Goal: Task Accomplishment & Management: Use online tool/utility

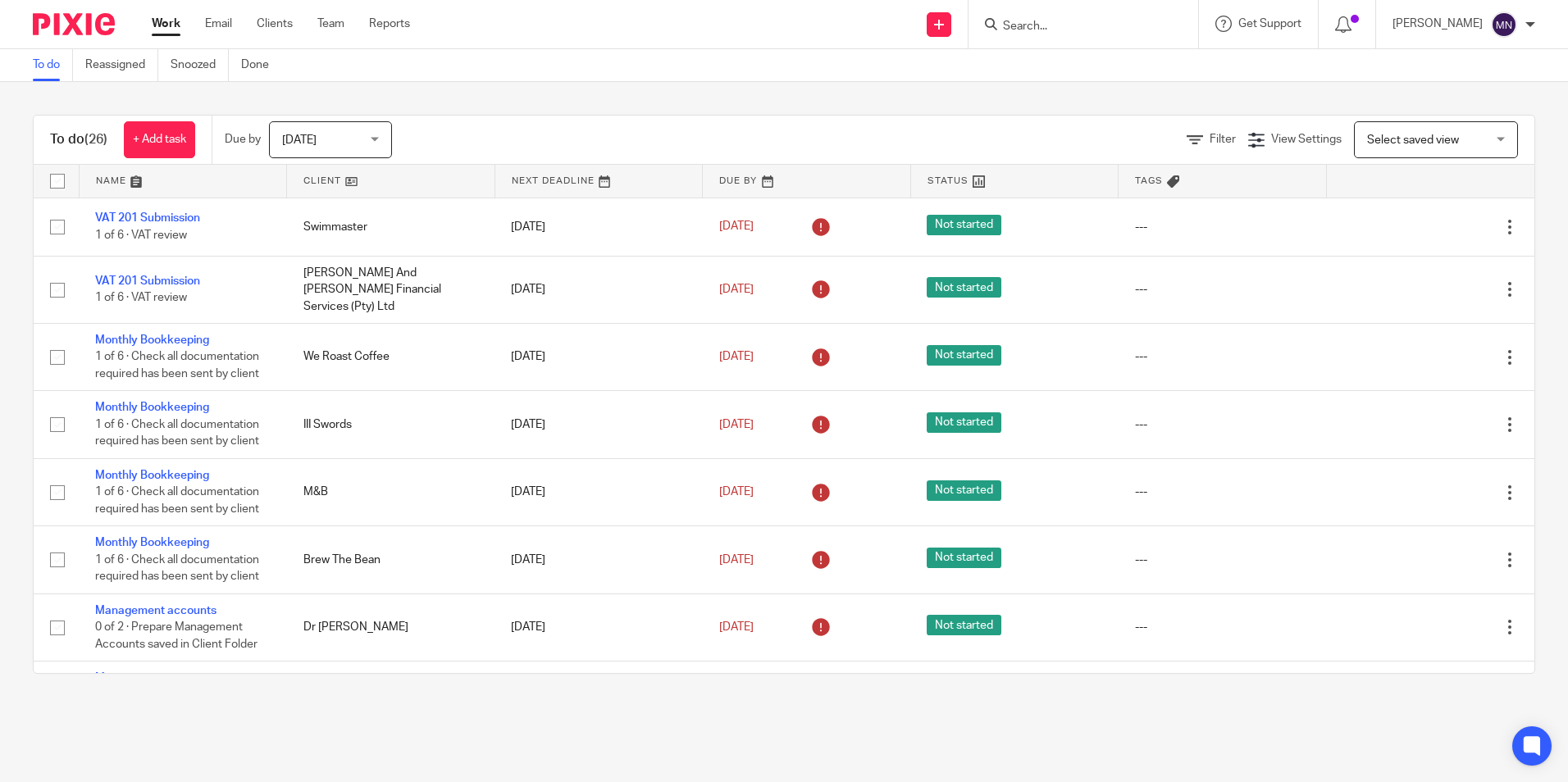
click at [1023, 21] on input "Search" at bounding box center [1076, 26] width 147 height 14
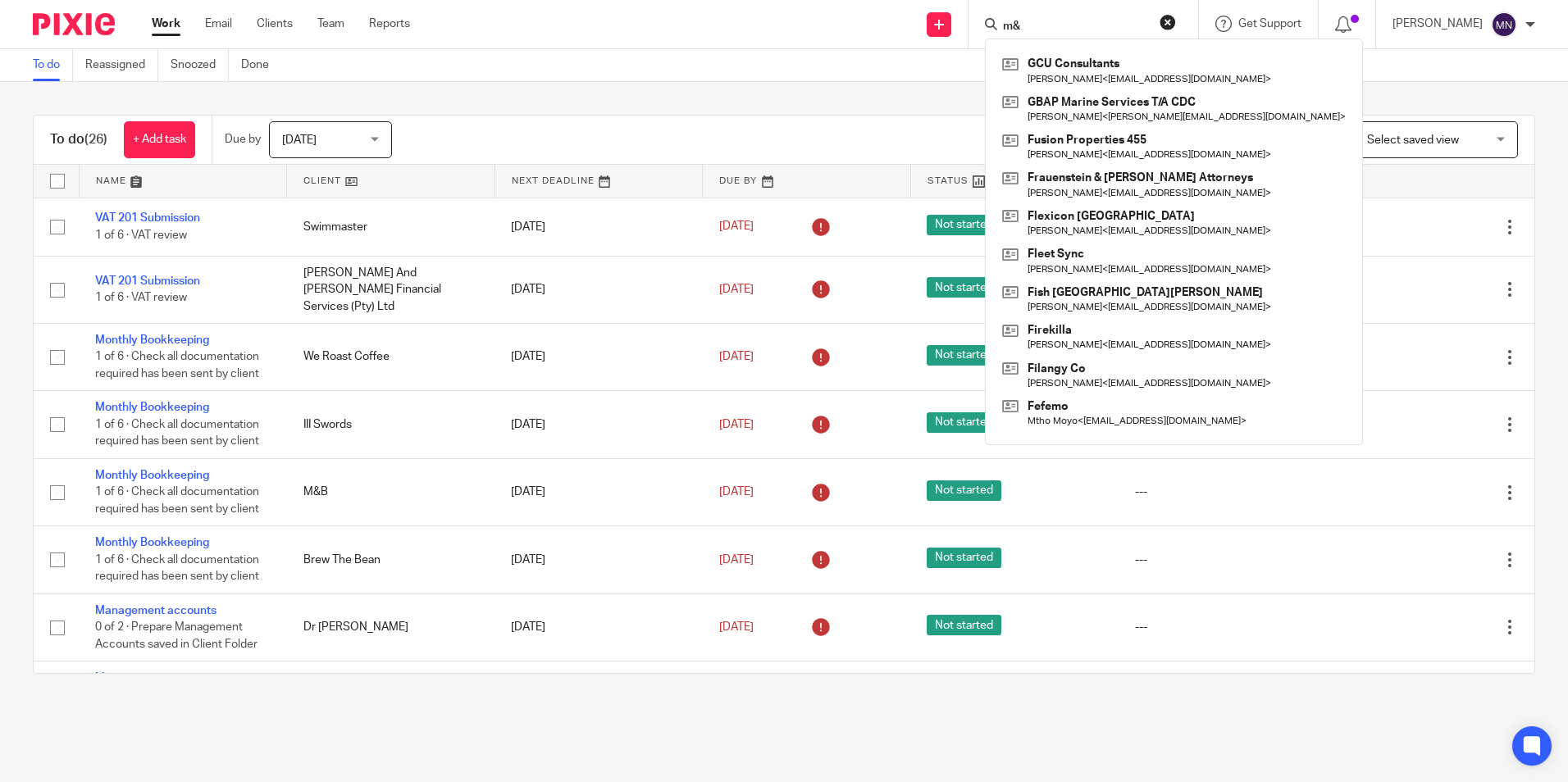
type input "m"
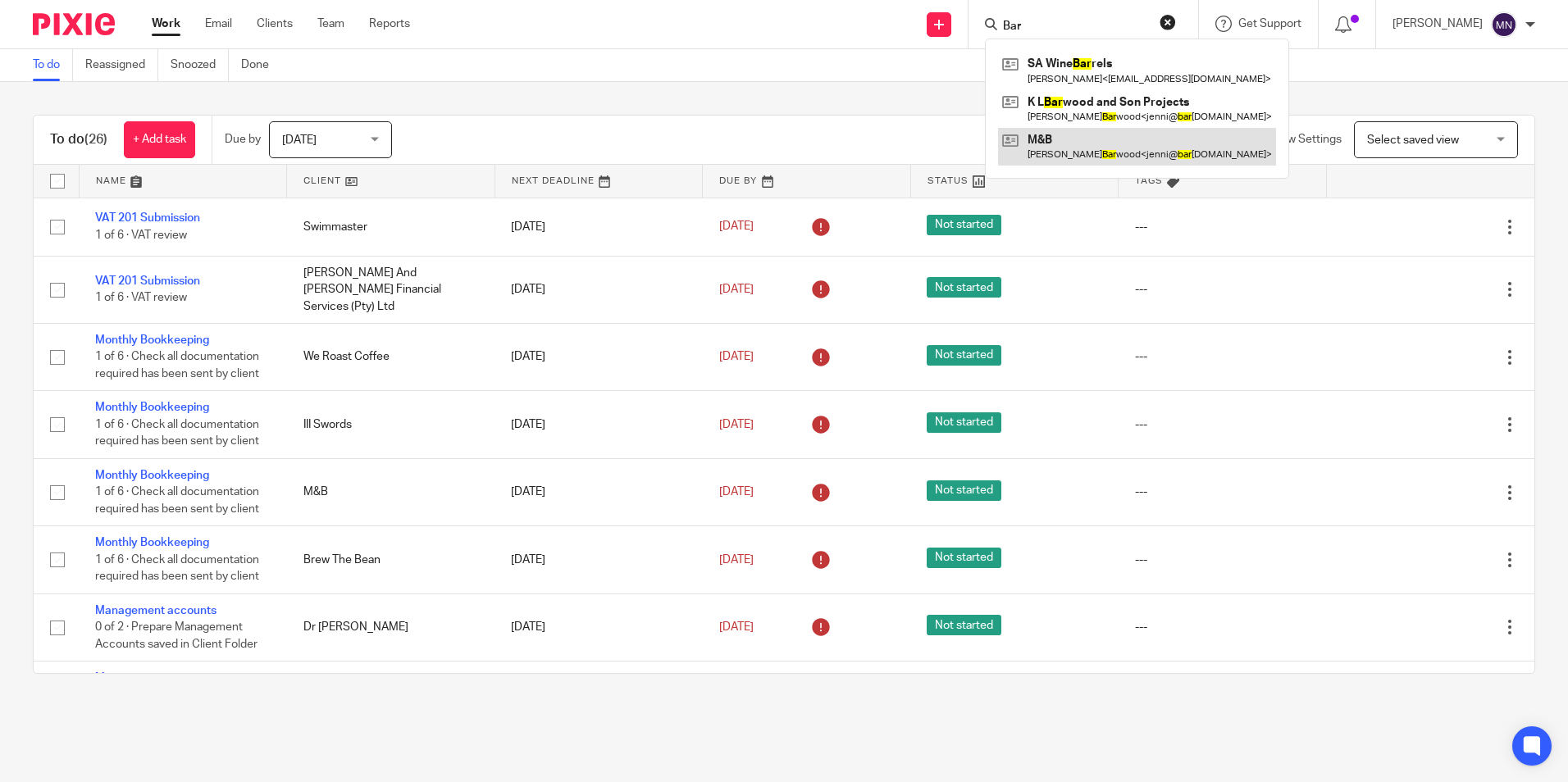
type input "Bar"
click at [1076, 147] on link at bounding box center [1137, 147] width 278 height 38
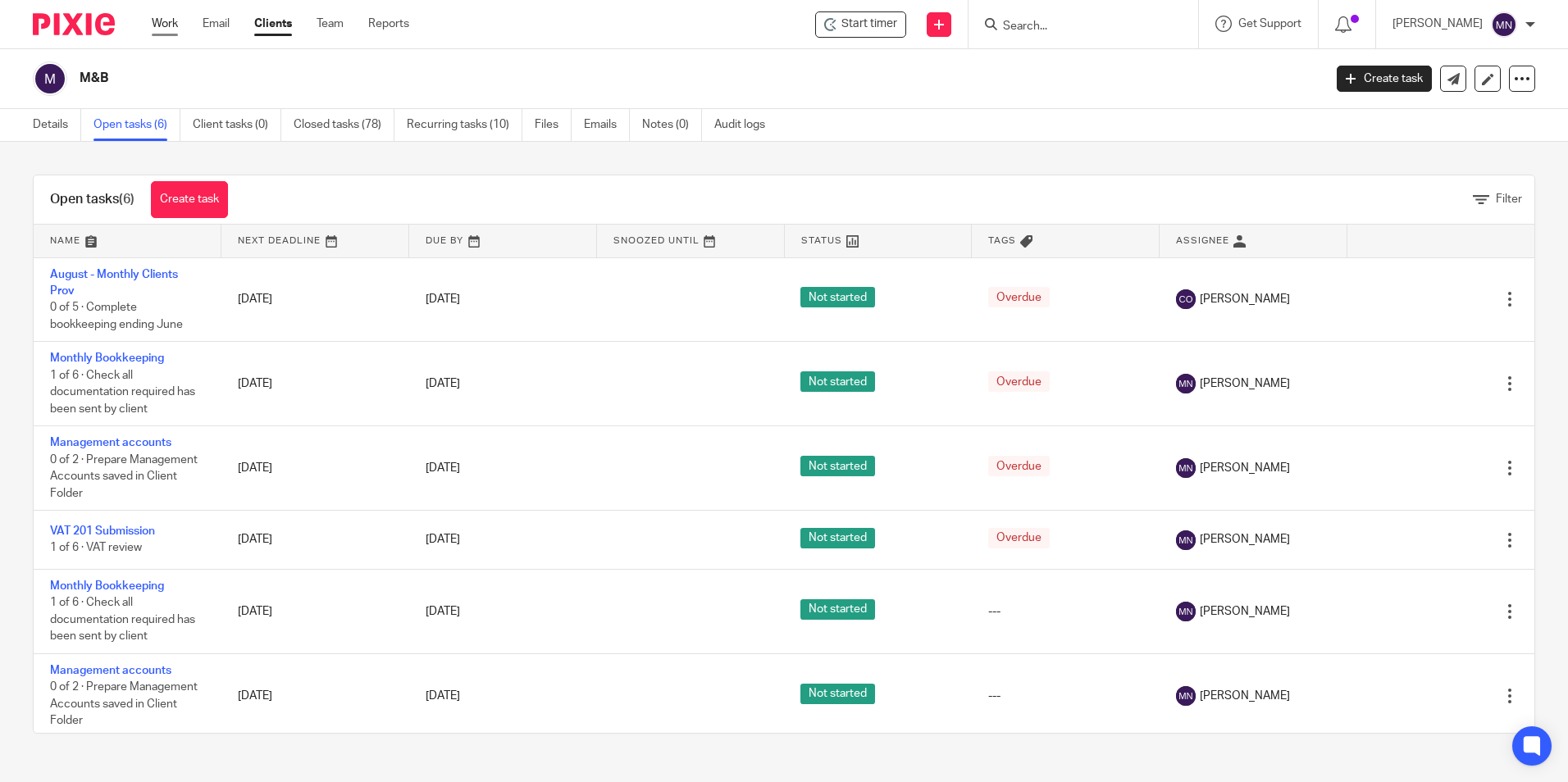
click at [173, 26] on link "Work" at bounding box center [164, 23] width 26 height 16
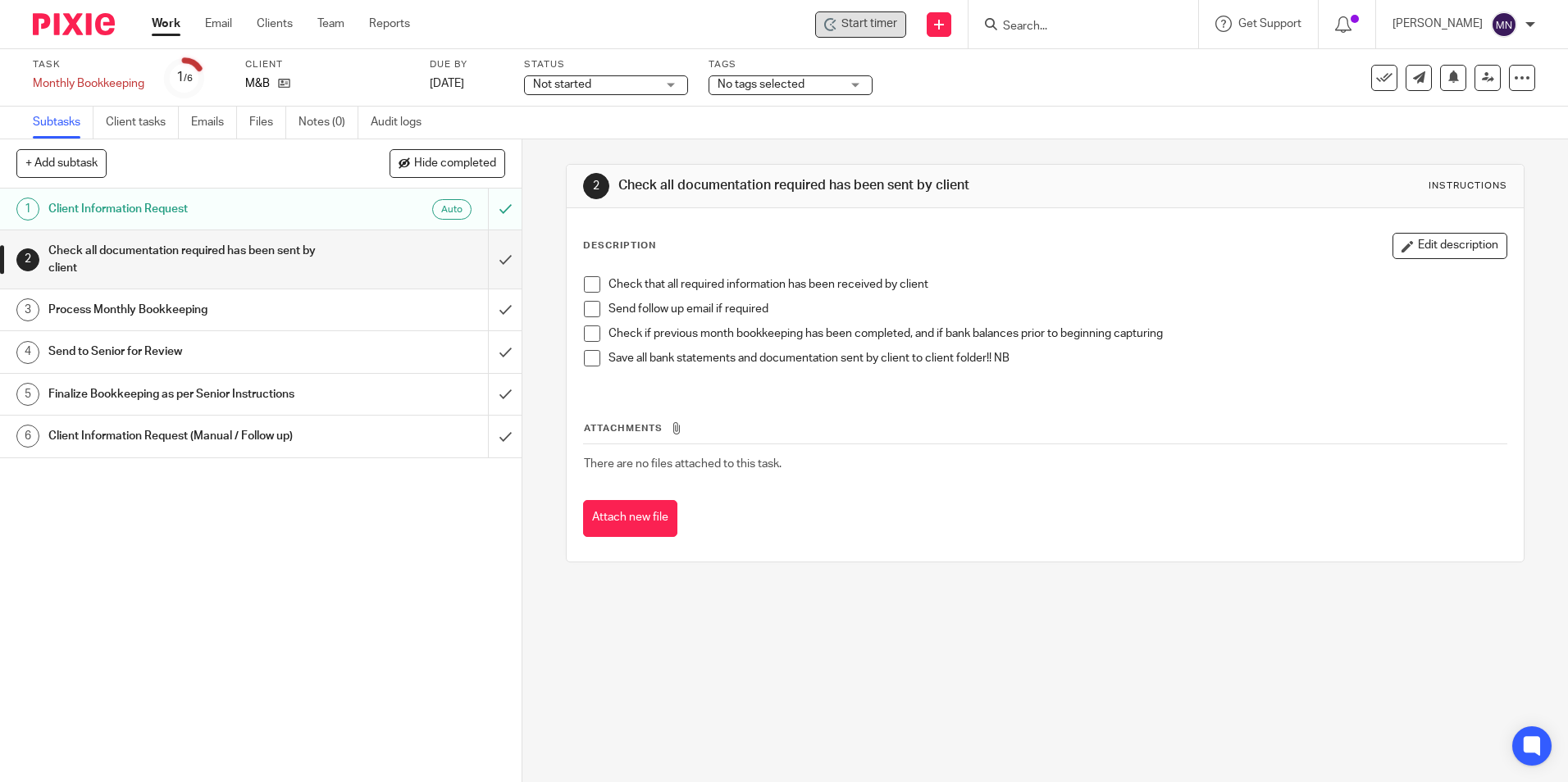
click at [870, 32] on span "Start timer" at bounding box center [870, 24] width 56 height 17
click at [816, 22] on div "Start timer" at bounding box center [860, 25] width 91 height 26
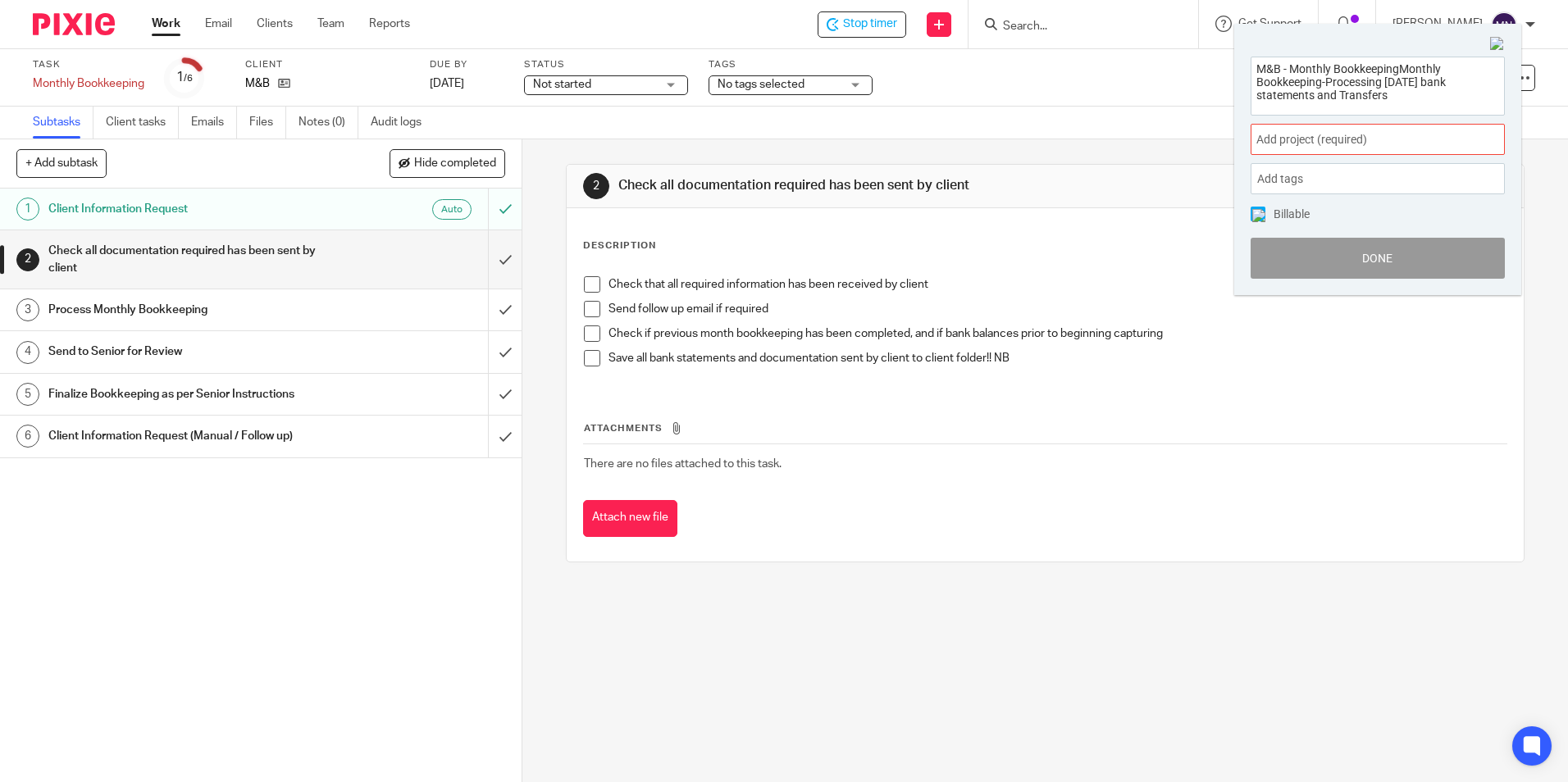
type textarea "M&B - Monthly BookkeepingMonthly Bookkeeping-Processing August 2025 bank statem…"
click at [1375, 136] on span "Add project (required) :" at bounding box center [1360, 140] width 207 height 17
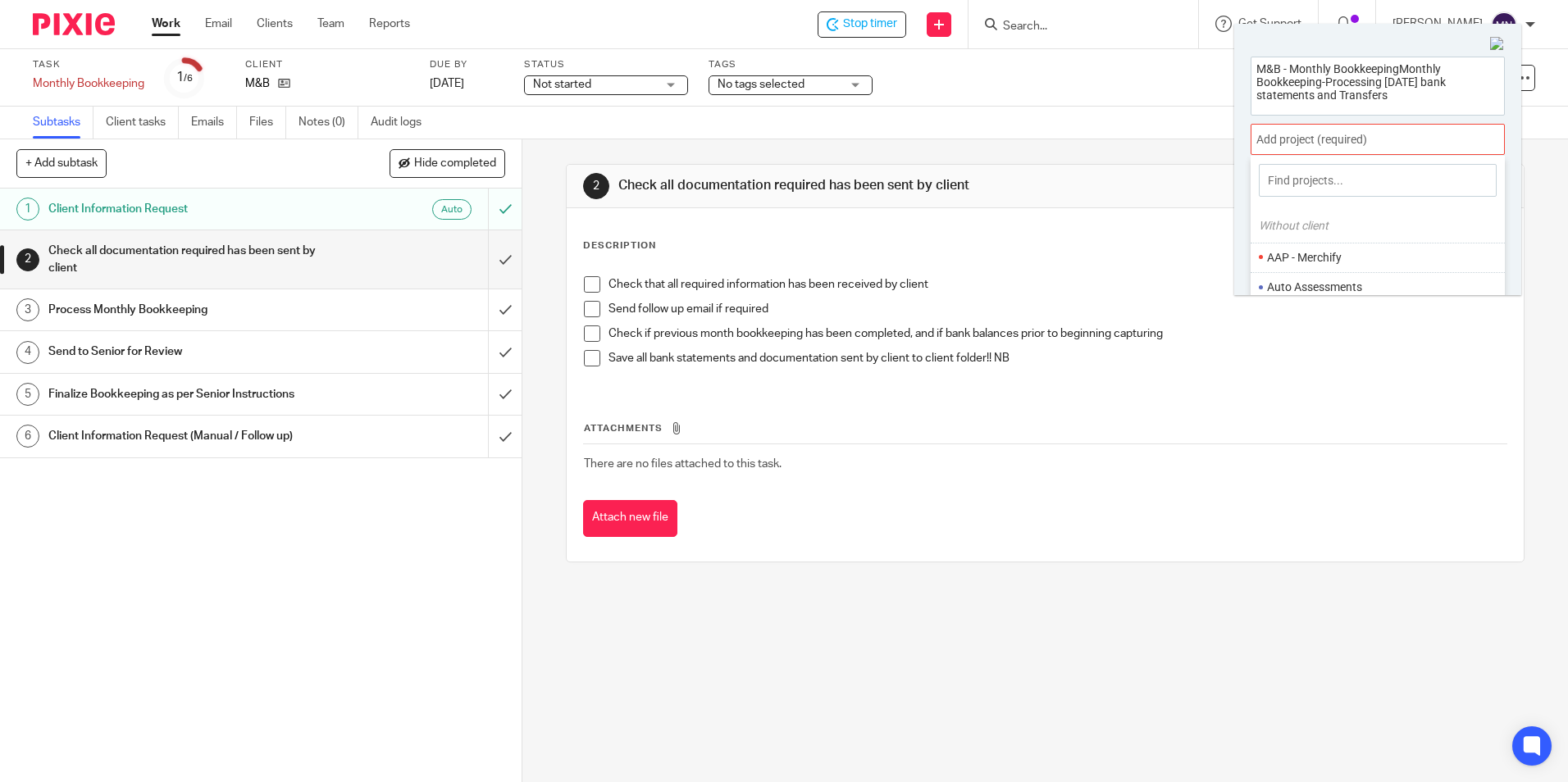
click at [1375, 175] on input at bounding box center [1378, 180] width 238 height 33
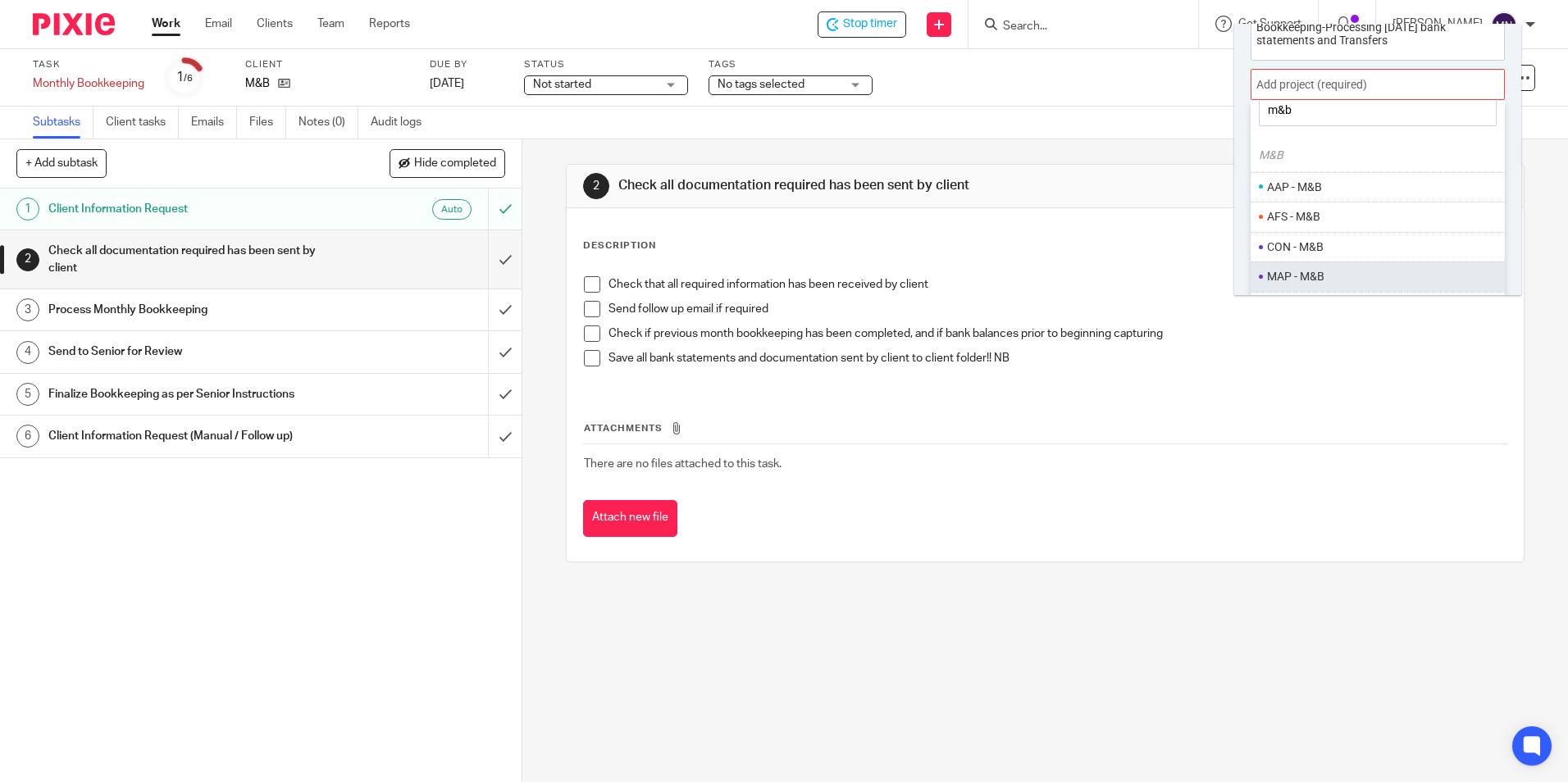
scroll to position [81, 0]
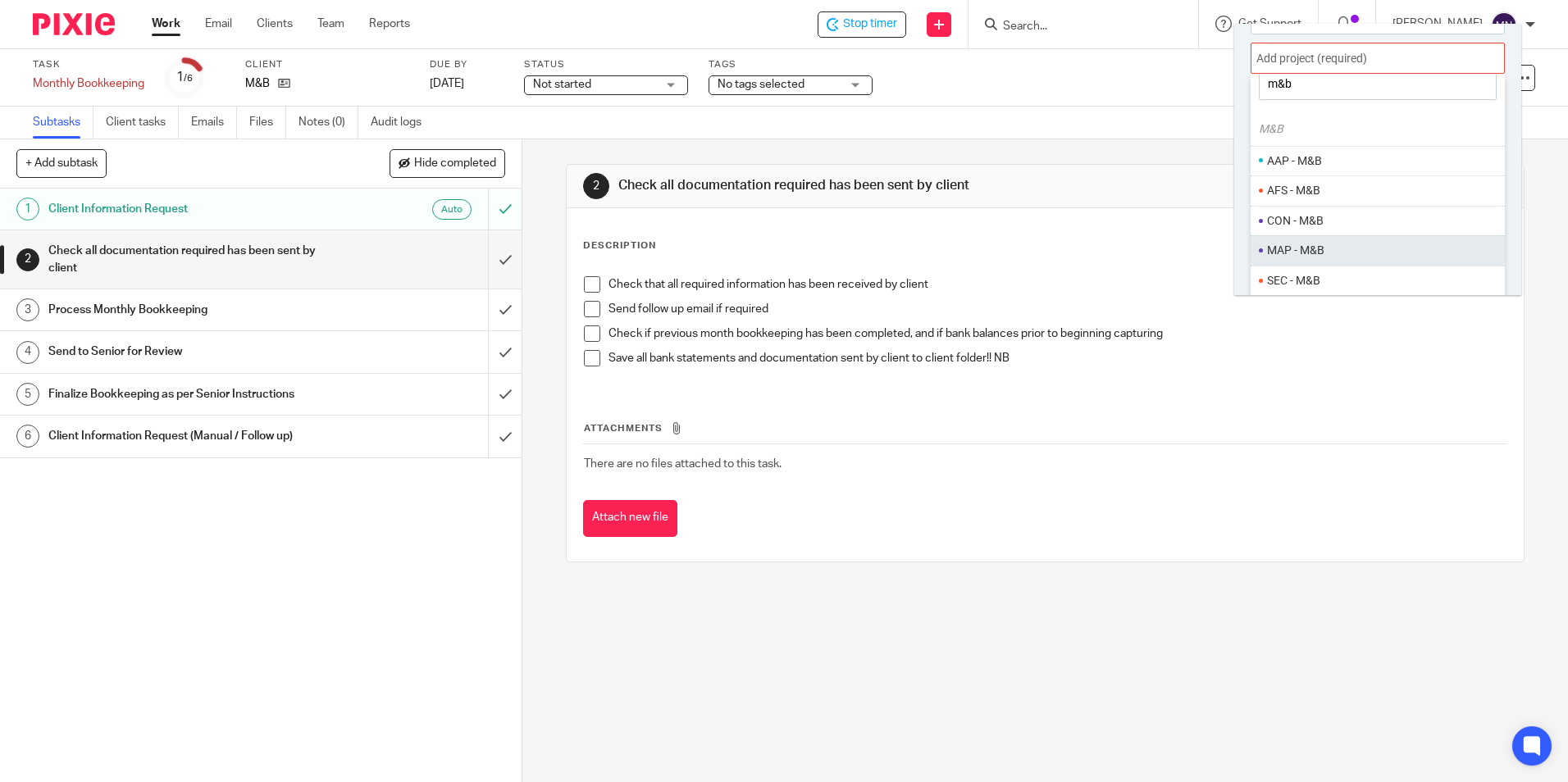
type input "m&b"
click at [1327, 251] on li "MAP - M&B" at bounding box center [1384, 250] width 234 height 17
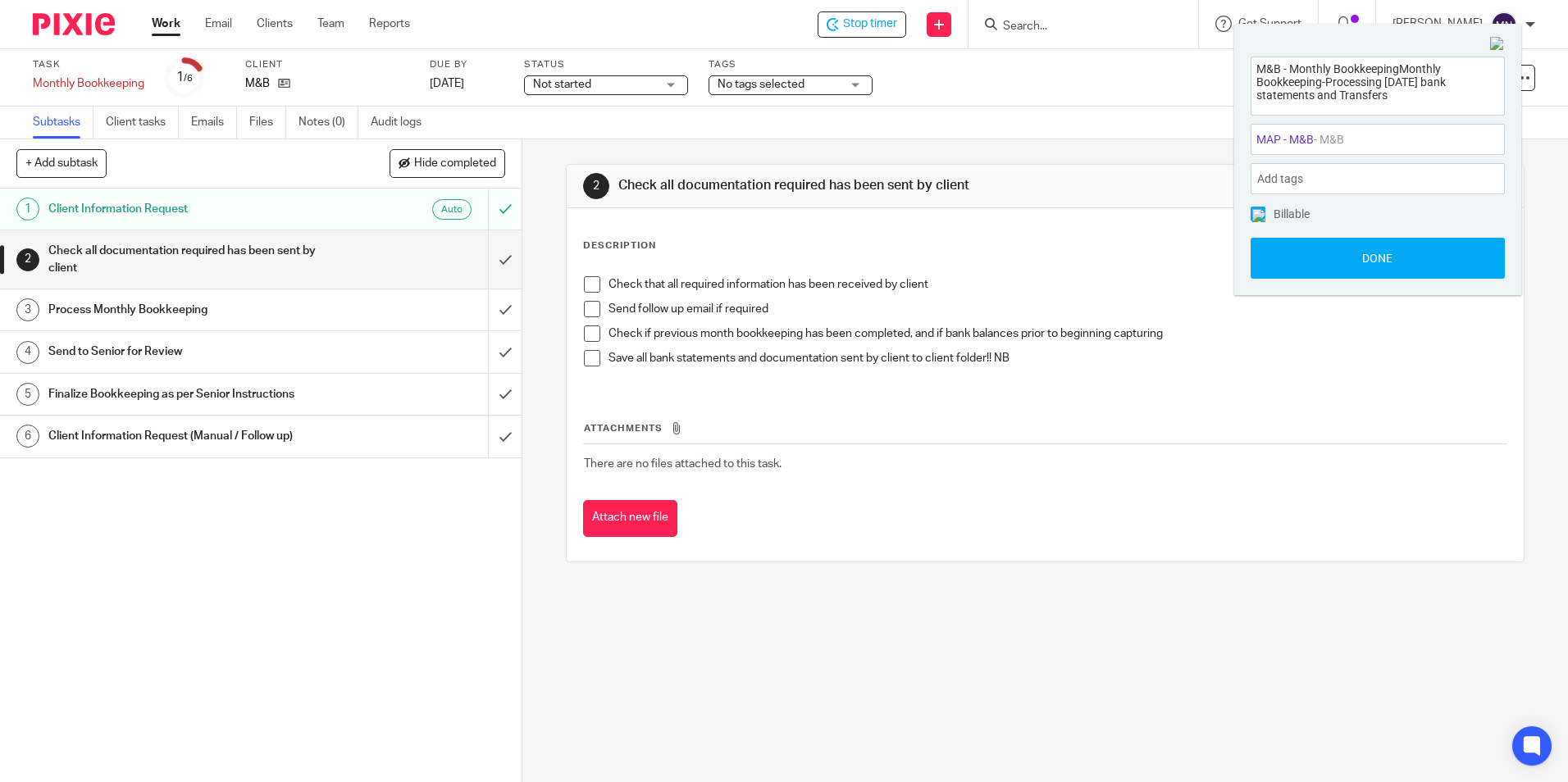
drag, startPoint x: 1328, startPoint y: 260, endPoint x: 1162, endPoint y: 281, distance: 167.3
click at [1327, 258] on button "Done" at bounding box center [1378, 258] width 254 height 41
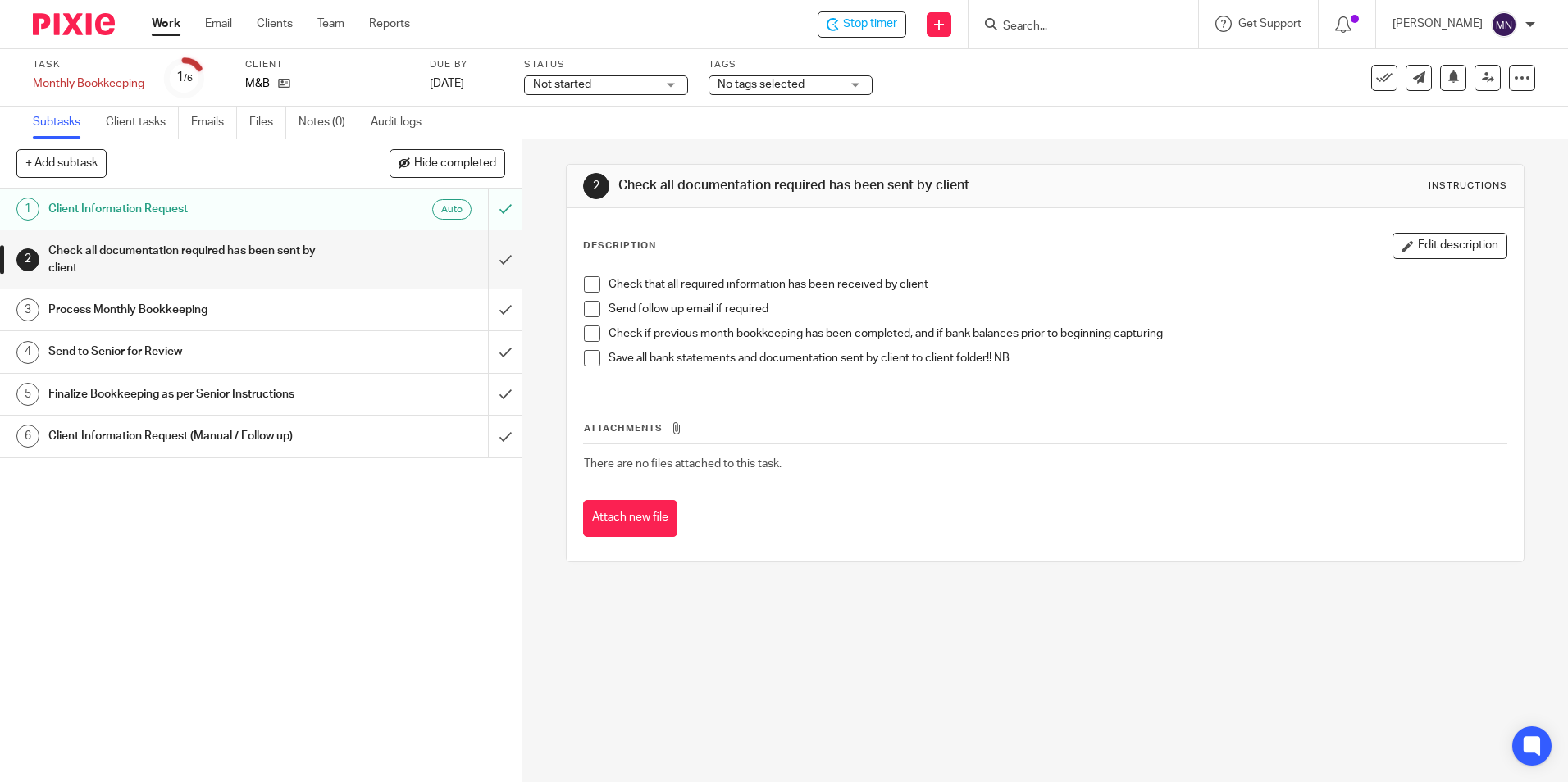
click at [584, 285] on span at bounding box center [592, 284] width 16 height 16
click at [593, 301] on span at bounding box center [592, 308] width 16 height 16
click at [593, 307] on span at bounding box center [592, 308] width 16 height 16
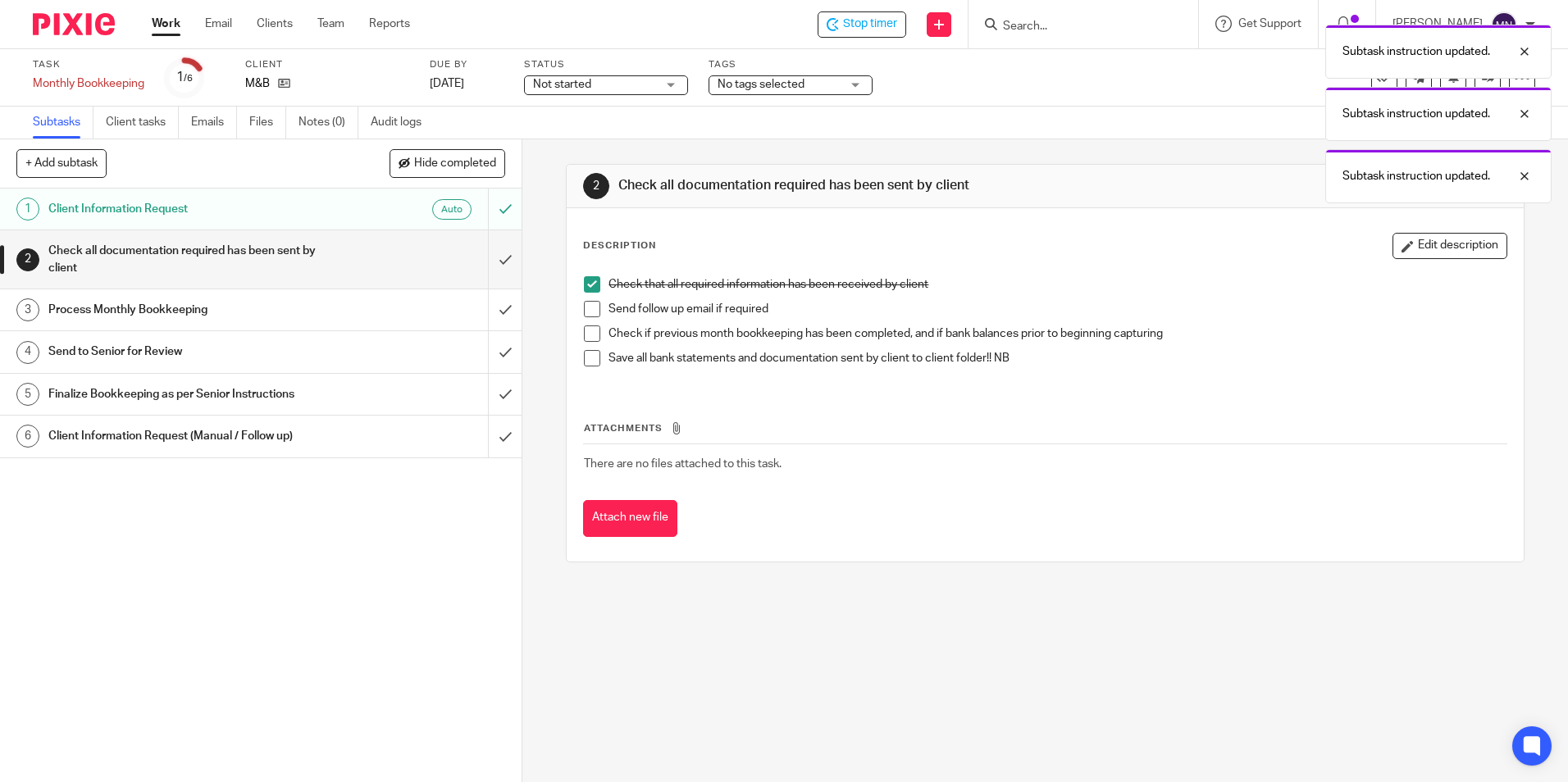
click at [593, 304] on span at bounding box center [592, 308] width 16 height 16
click at [590, 330] on span at bounding box center [592, 333] width 16 height 16
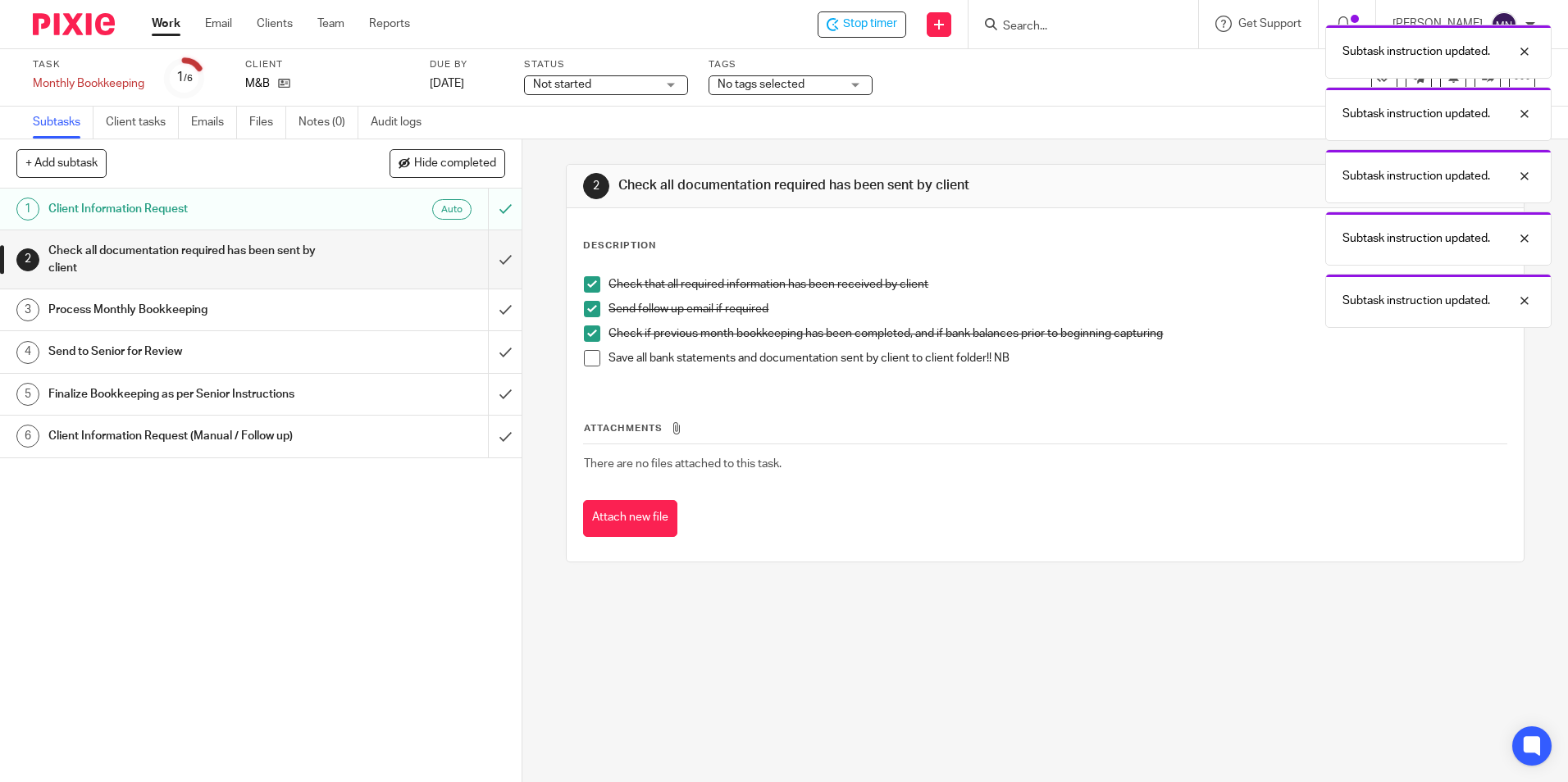
click at [589, 358] on span at bounding box center [592, 358] width 16 height 16
click at [489, 254] on input "submit" at bounding box center [261, 259] width 522 height 58
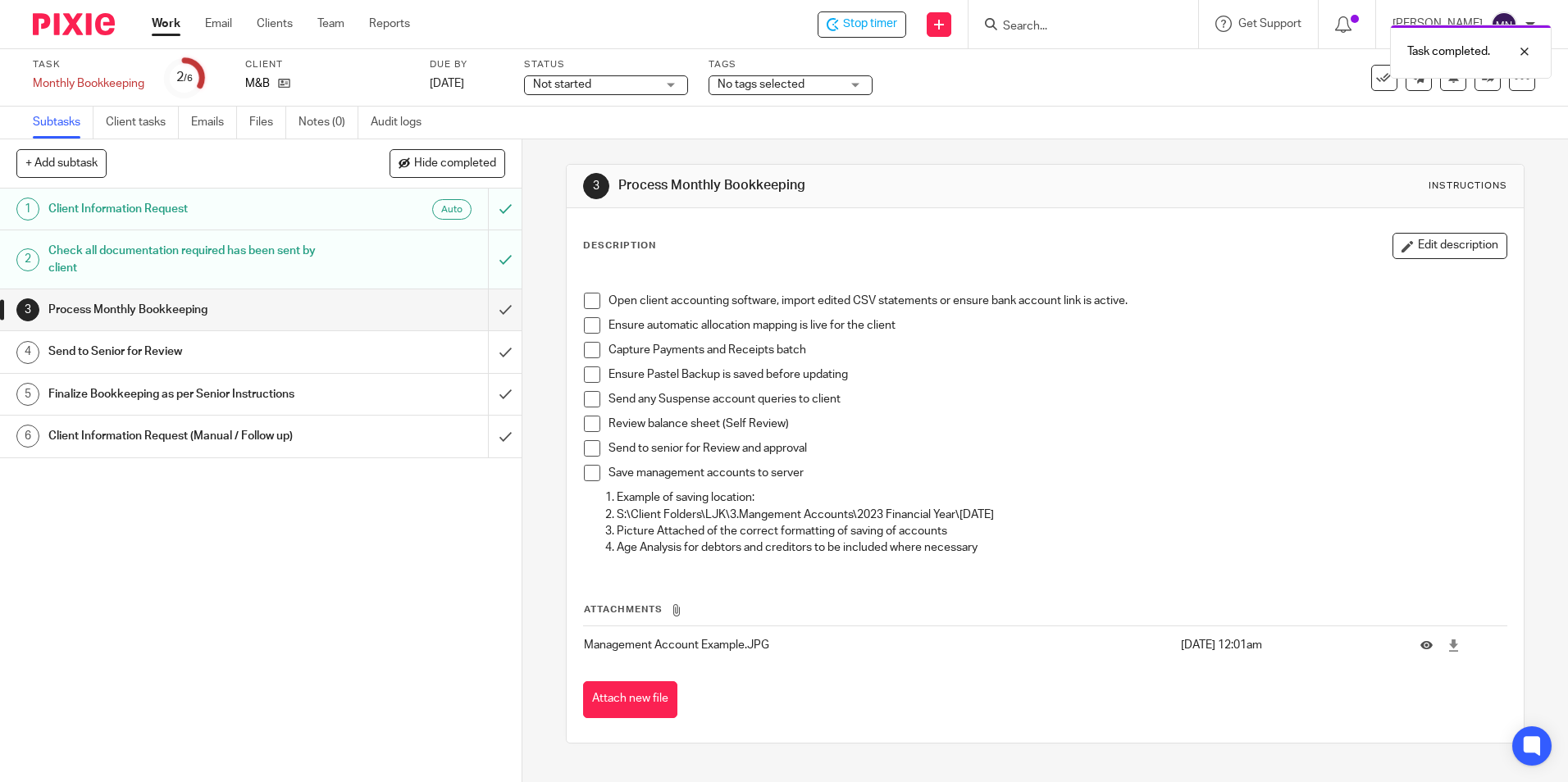
click at [588, 301] on span at bounding box center [592, 300] width 16 height 16
click at [595, 334] on li "Ensure automatic allocation mapping is live for the client" at bounding box center [1045, 330] width 922 height 25
click at [594, 331] on span at bounding box center [592, 325] width 16 height 16
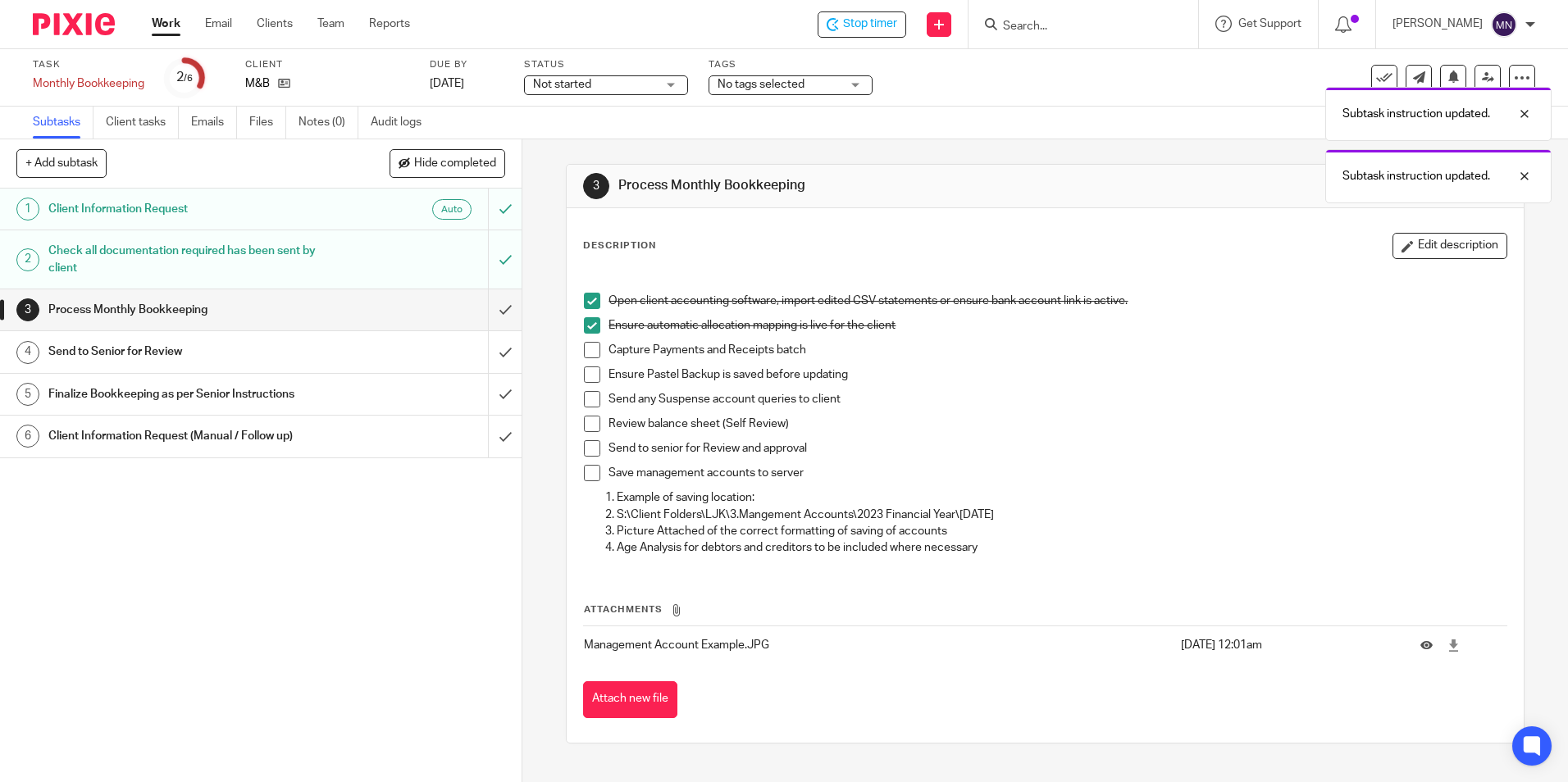
drag, startPoint x: 590, startPoint y: 353, endPoint x: 582, endPoint y: 385, distance: 33.0
click at [588, 354] on span at bounding box center [592, 350] width 16 height 16
click at [589, 370] on span at bounding box center [592, 374] width 16 height 16
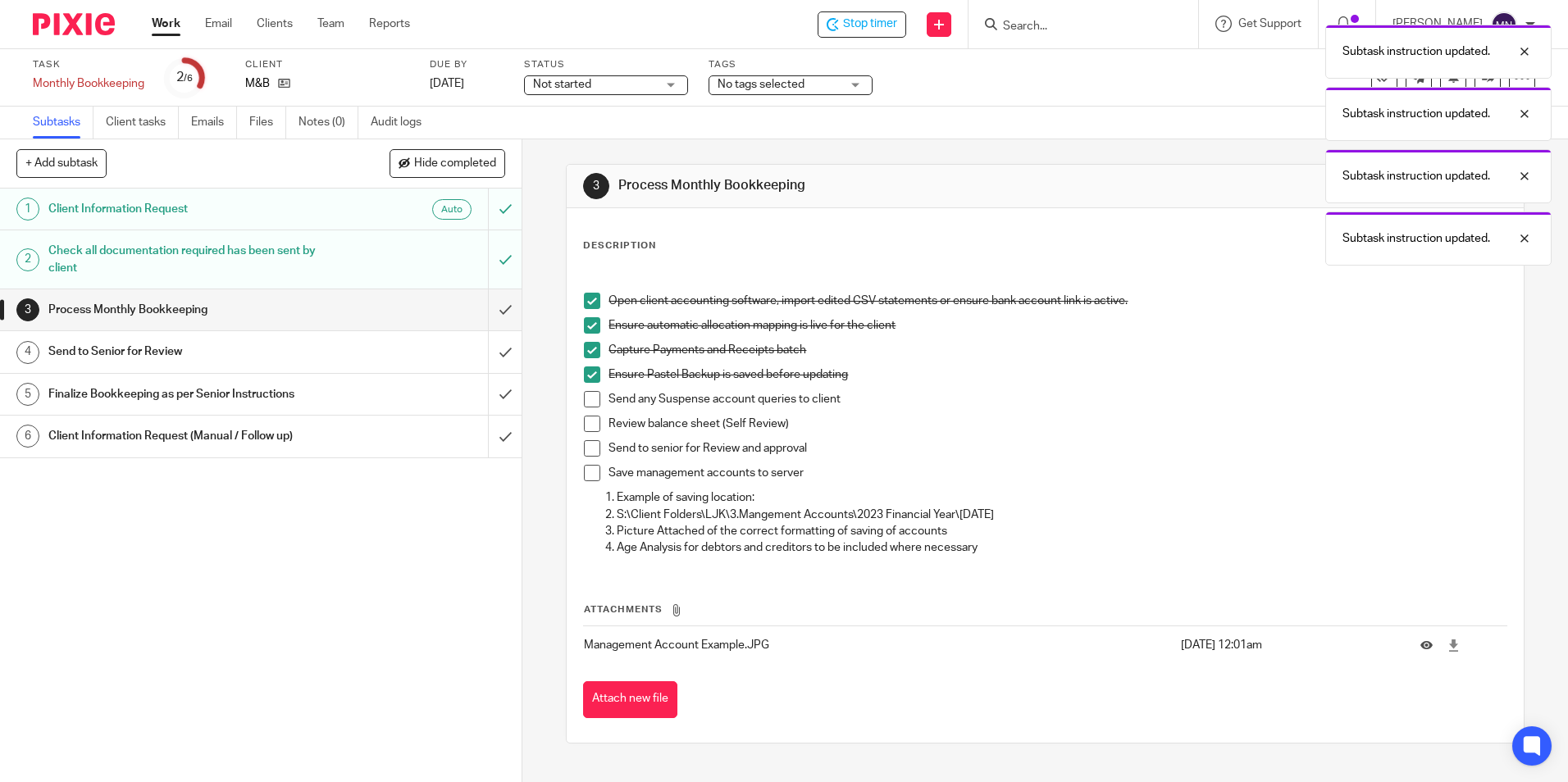
click at [591, 402] on span at bounding box center [592, 399] width 16 height 16
click at [585, 421] on span at bounding box center [592, 424] width 16 height 16
click at [589, 447] on span at bounding box center [592, 448] width 16 height 16
click at [588, 466] on span at bounding box center [592, 473] width 16 height 16
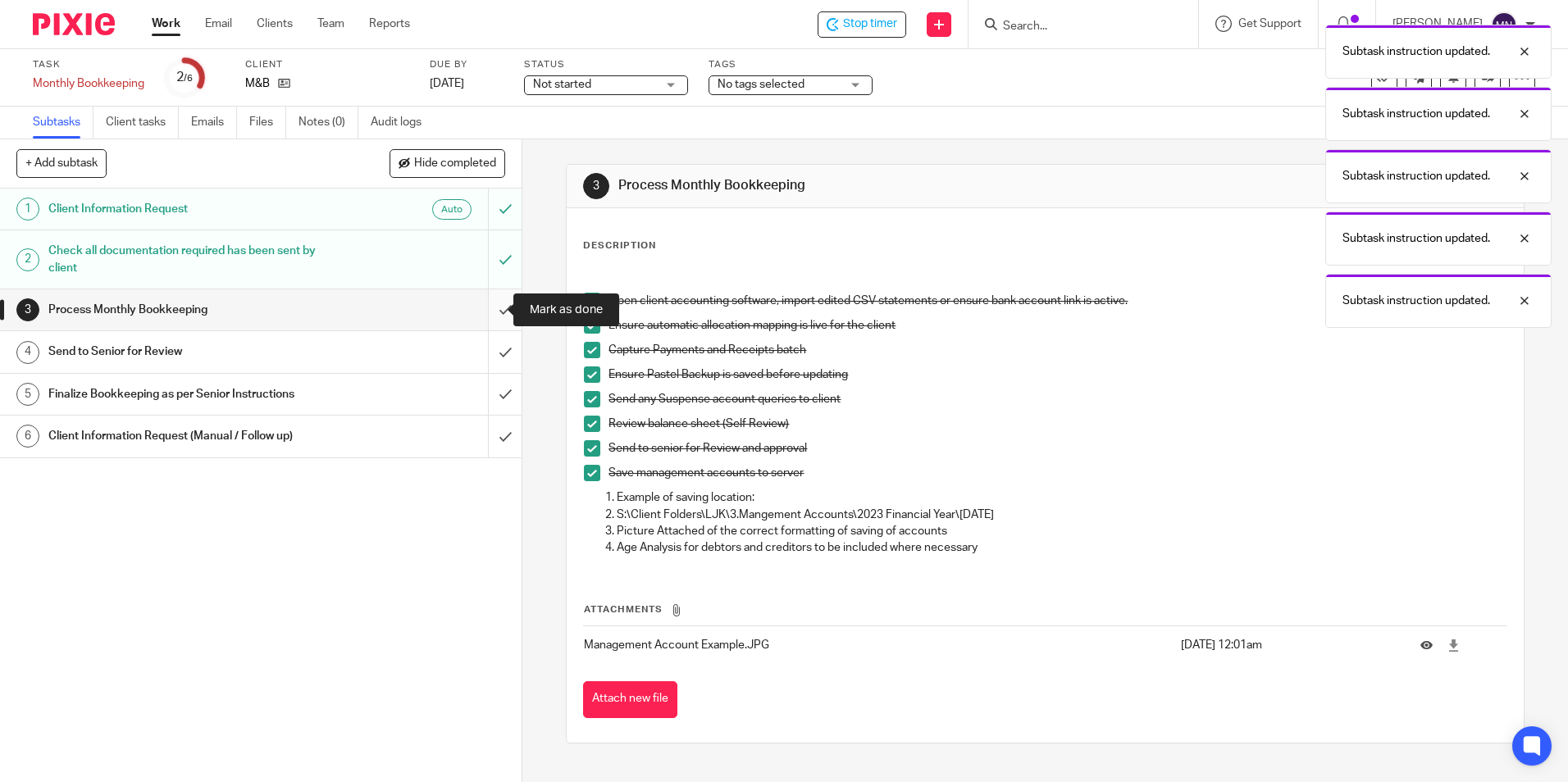
click at [498, 293] on input "submit" at bounding box center [261, 310] width 522 height 41
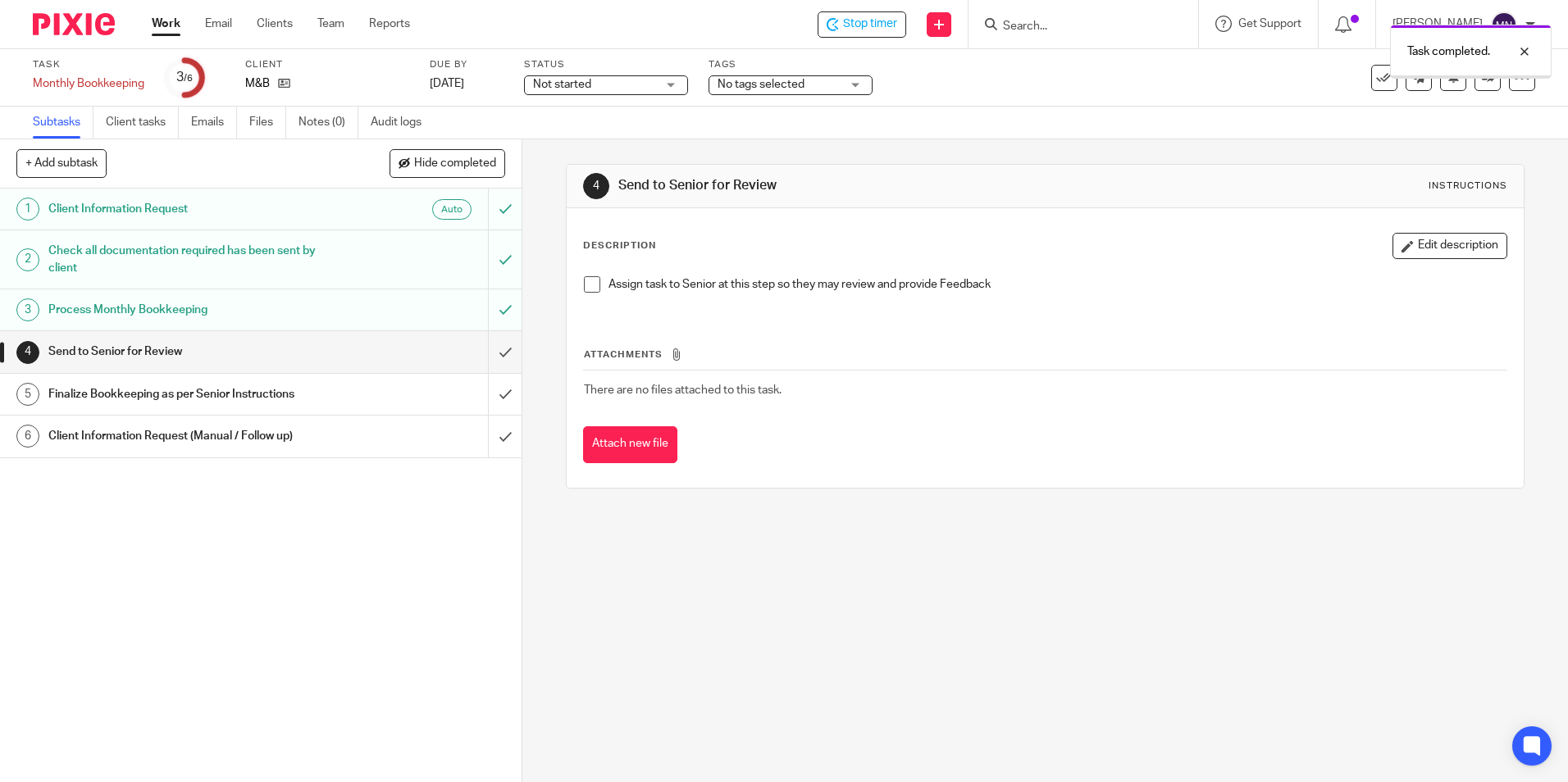
click at [584, 283] on span at bounding box center [592, 284] width 16 height 16
click at [491, 346] on input "submit" at bounding box center [261, 352] width 522 height 41
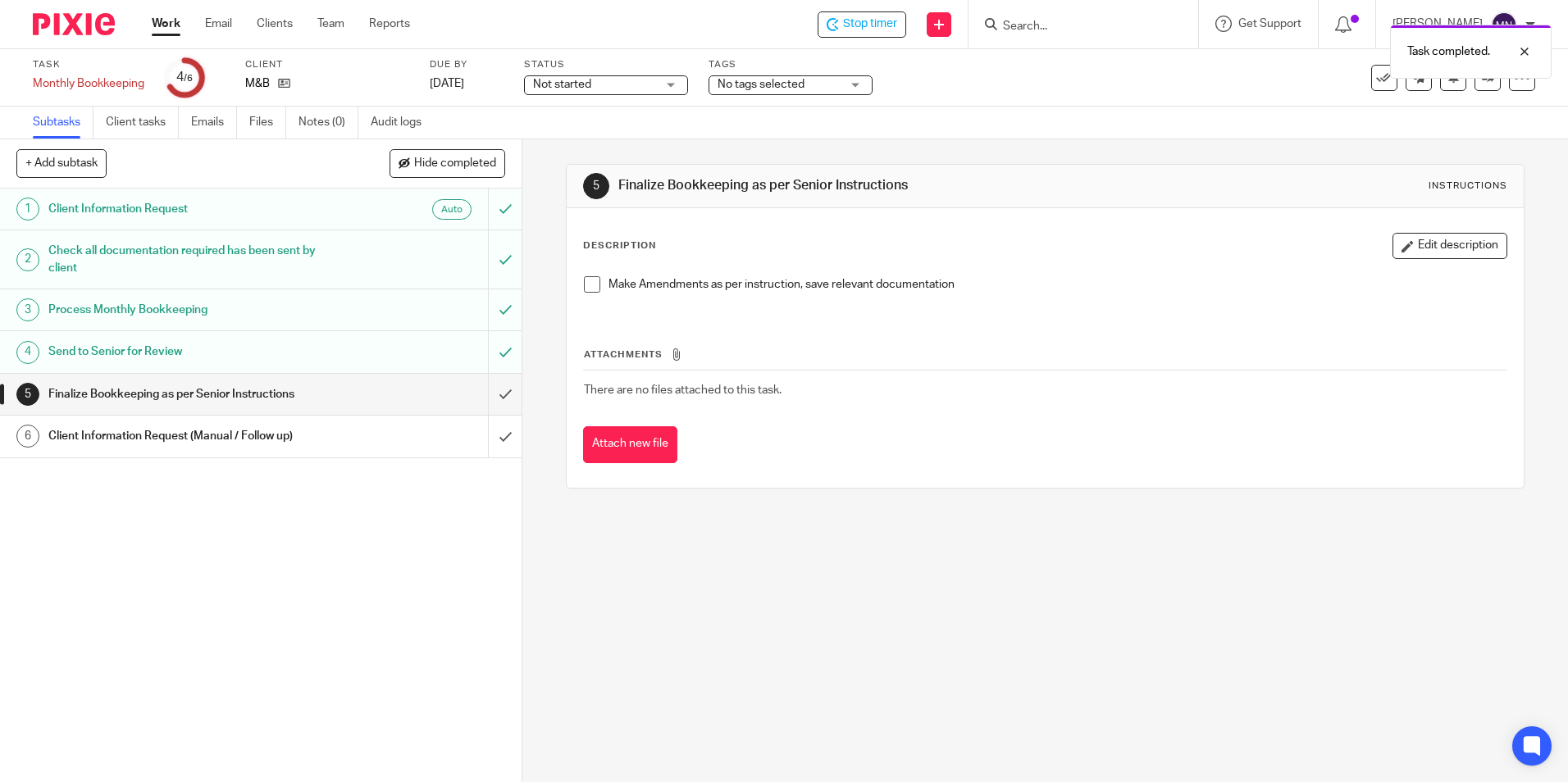
click at [584, 287] on span at bounding box center [592, 284] width 16 height 16
click at [487, 392] on input "submit" at bounding box center [261, 394] width 522 height 41
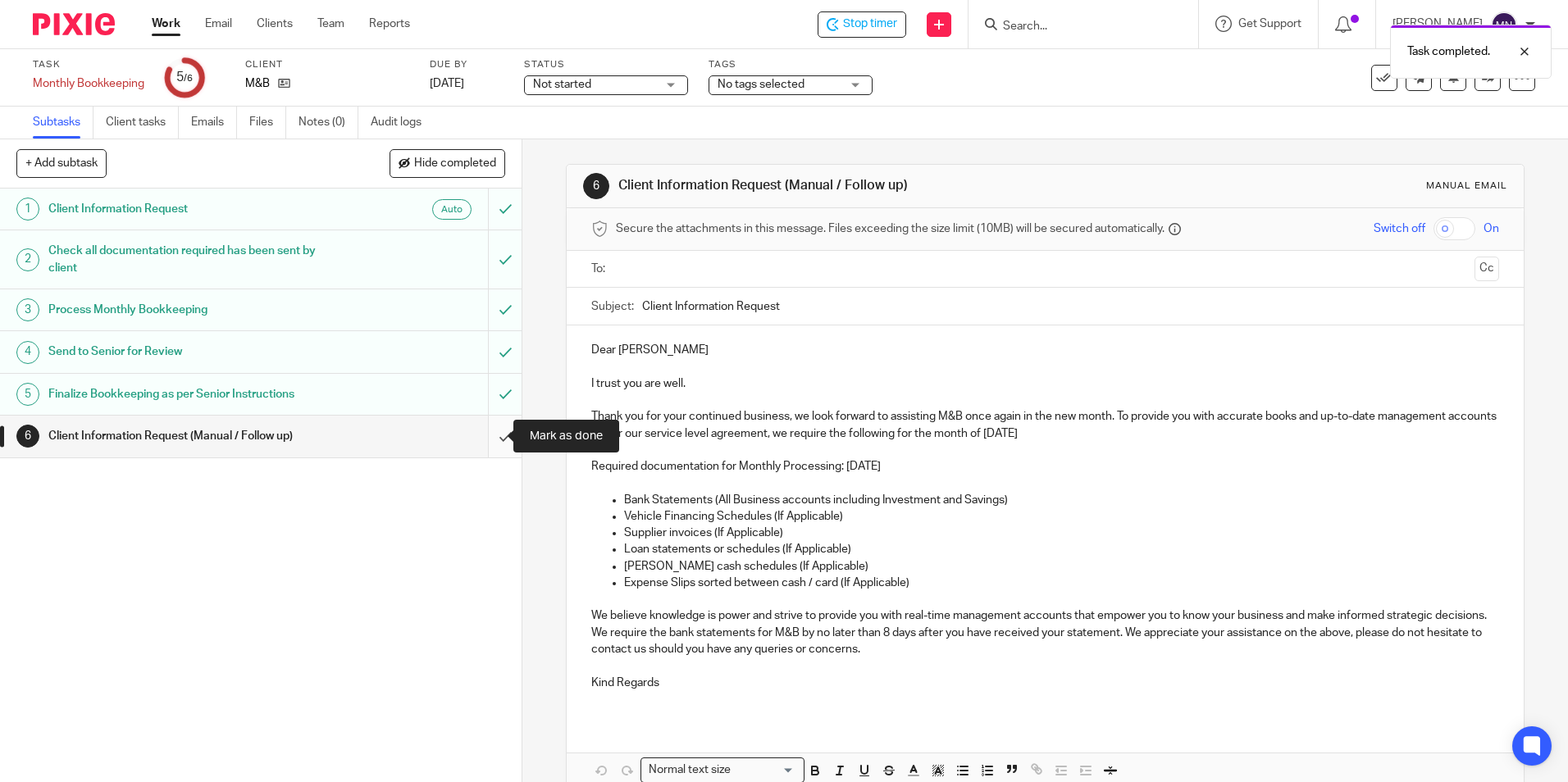
click at [481, 432] on input "submit" at bounding box center [261, 436] width 522 height 41
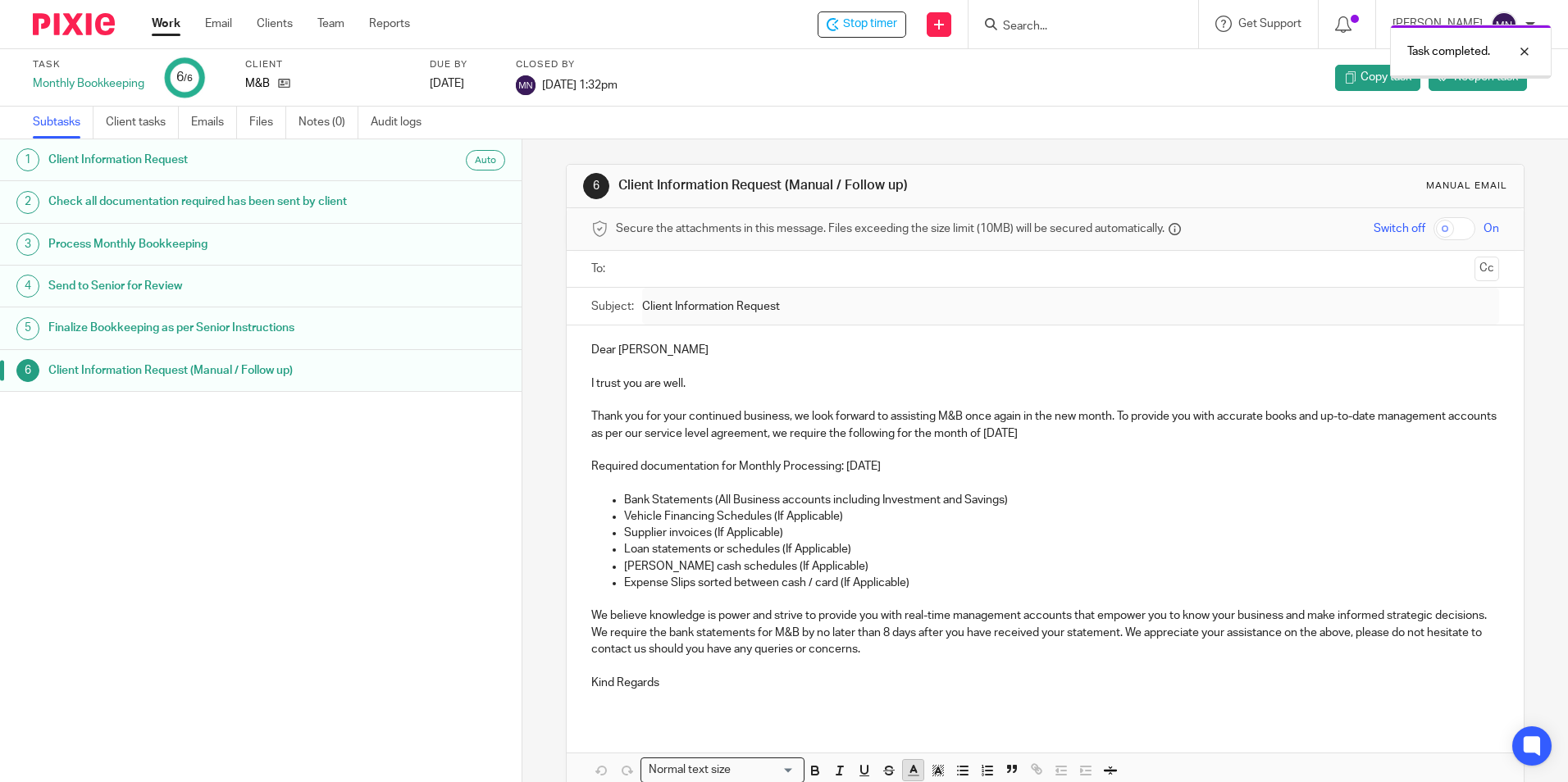
click at [905, 779] on button "button" at bounding box center [914, 770] width 20 height 20
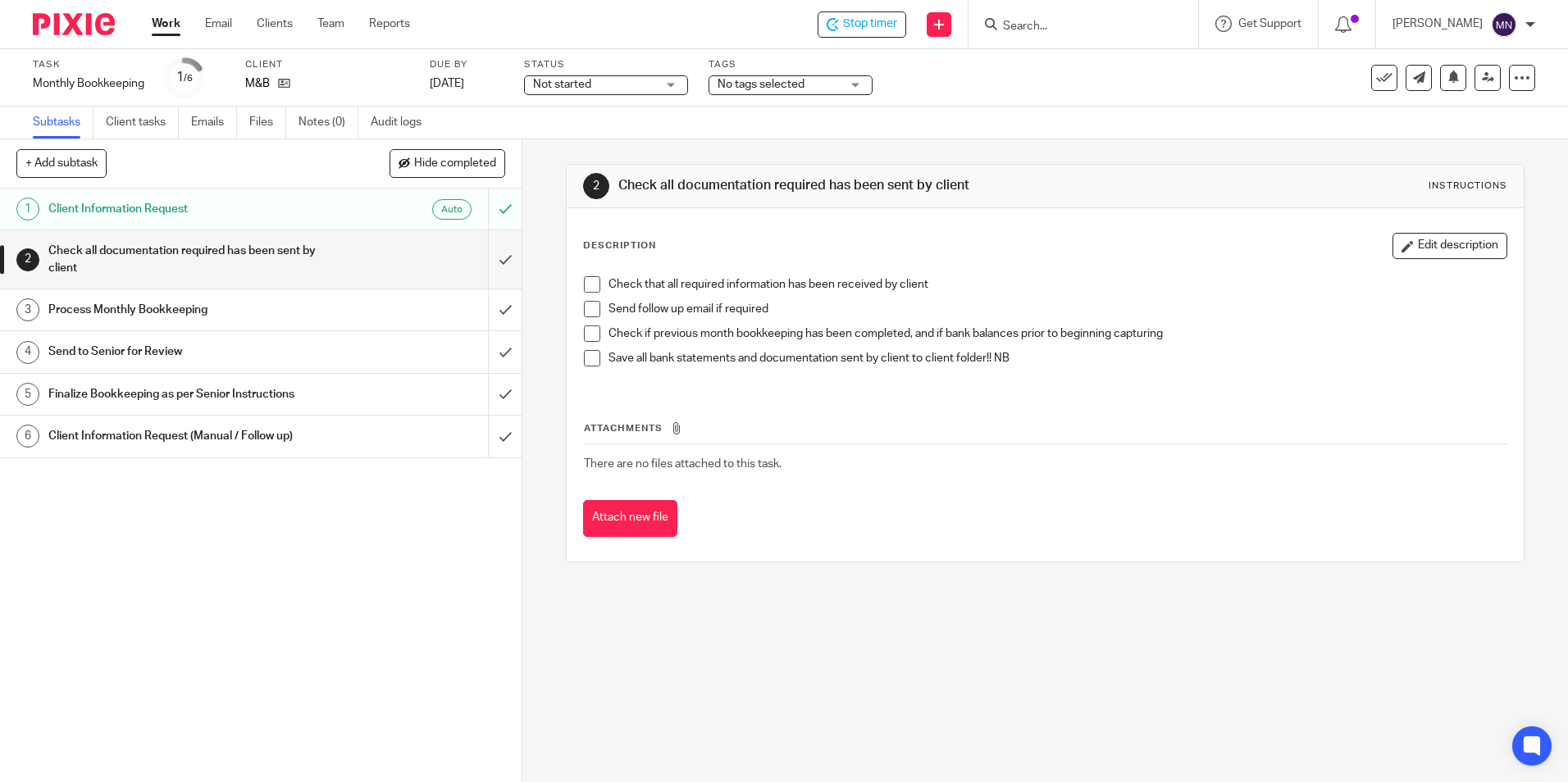
click at [590, 284] on span at bounding box center [592, 284] width 16 height 16
click at [588, 308] on span at bounding box center [592, 308] width 16 height 16
click at [584, 331] on span at bounding box center [592, 333] width 16 height 16
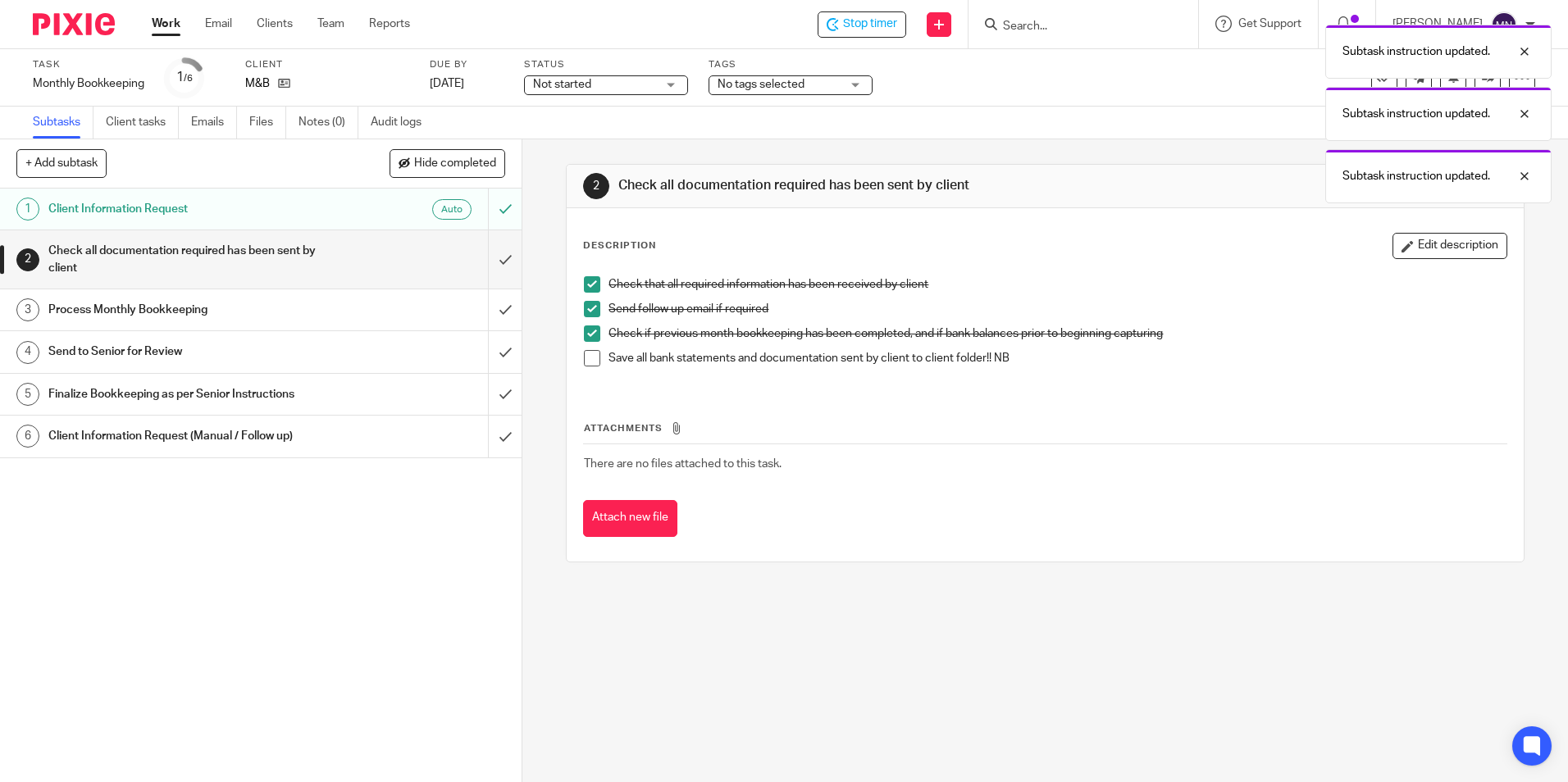
click at [588, 364] on span at bounding box center [592, 358] width 16 height 16
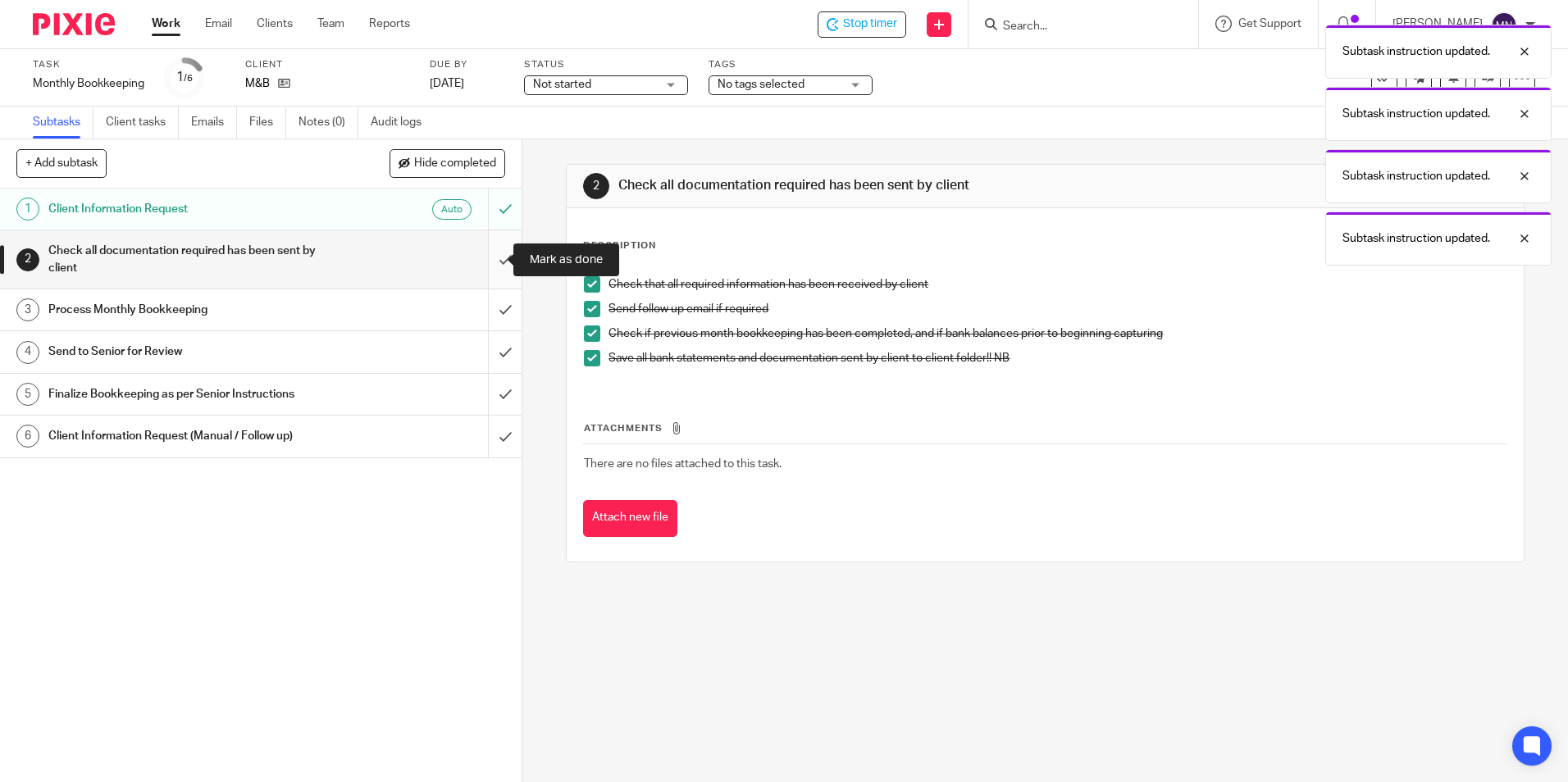
click at [498, 266] on input "submit" at bounding box center [261, 259] width 522 height 58
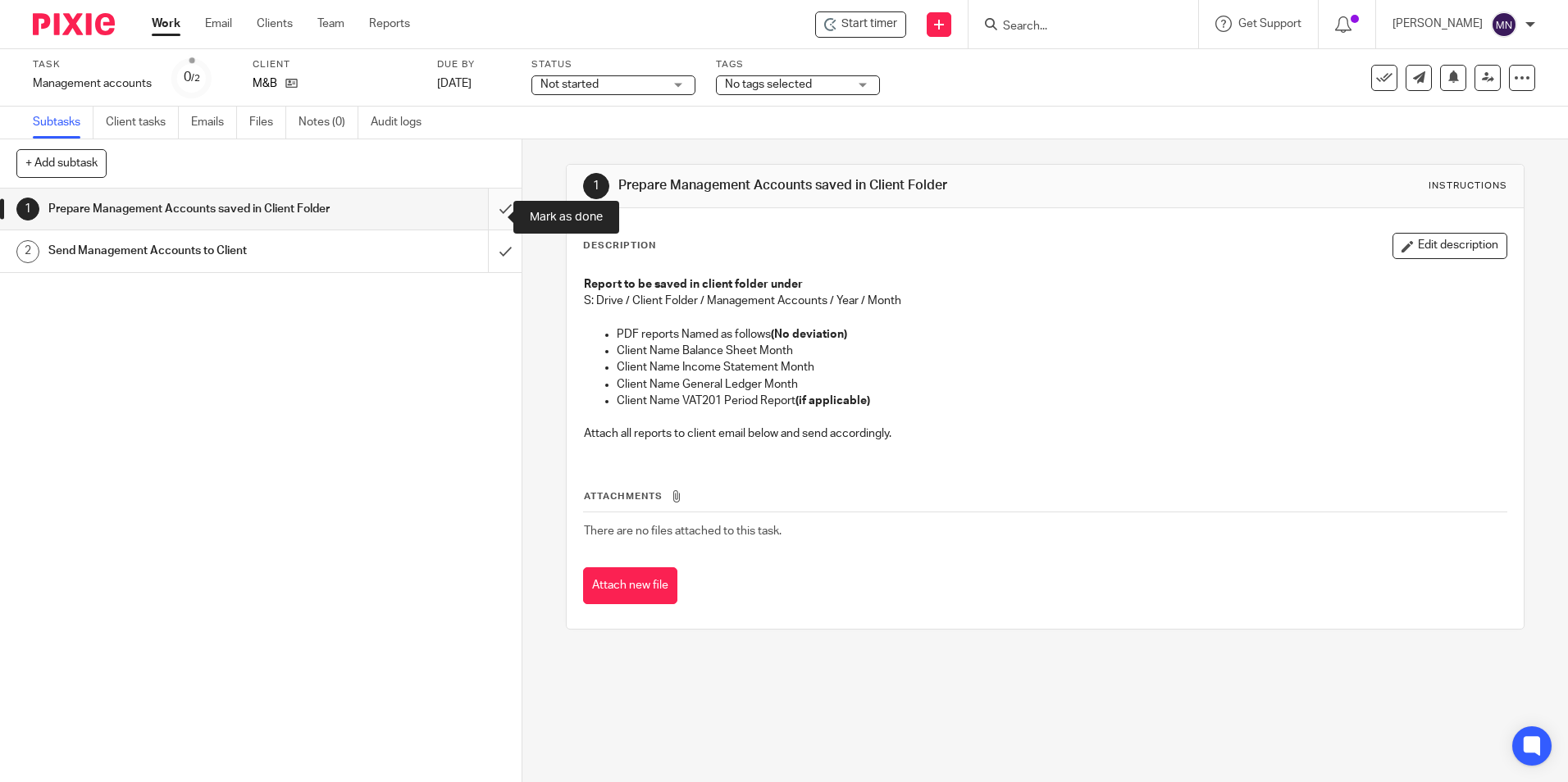
click at [492, 230] on input "submit" at bounding box center [261, 209] width 522 height 41
click at [487, 211] on input "submit" at bounding box center [261, 209] width 522 height 41
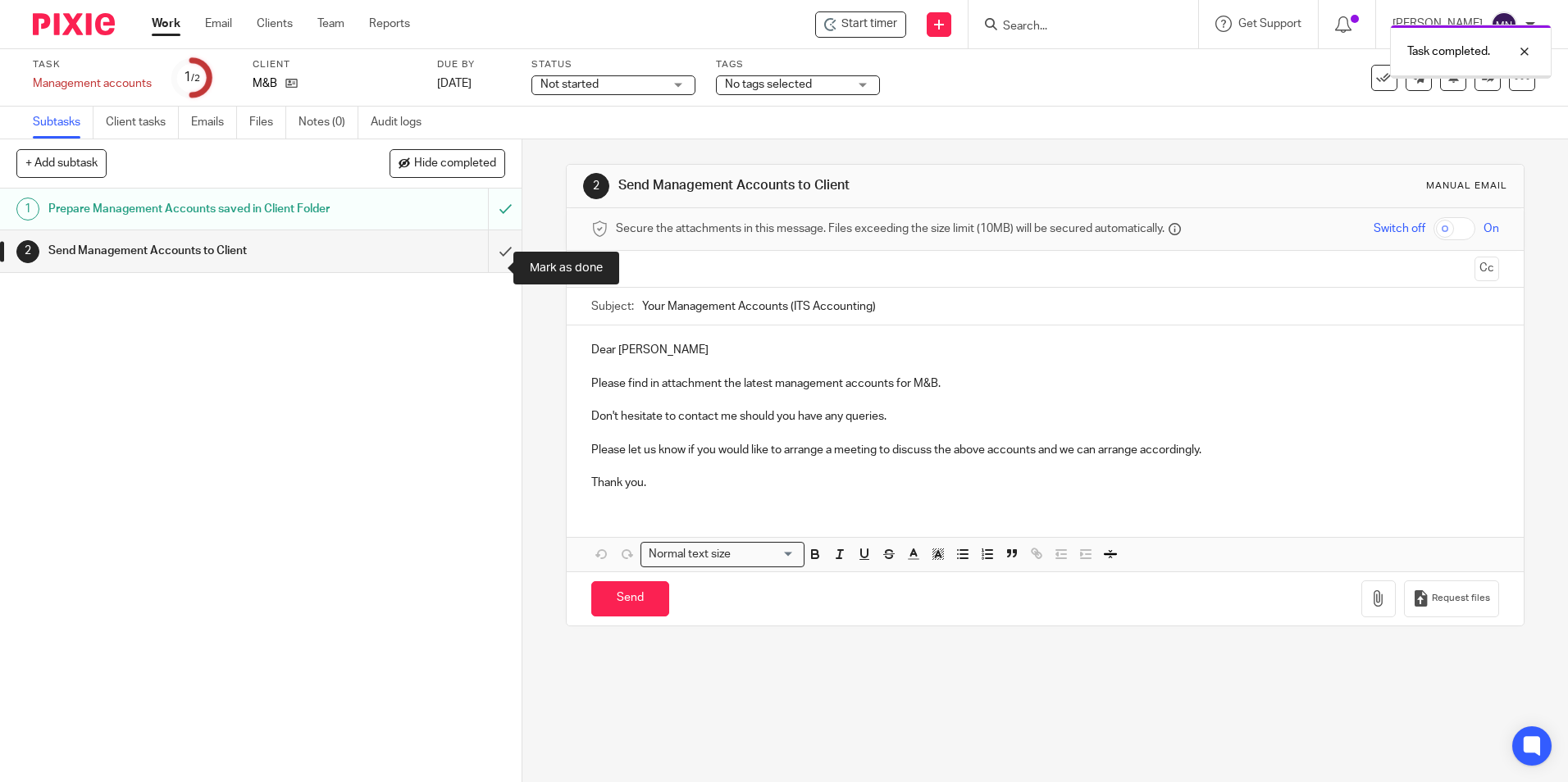
drag, startPoint x: 0, startPoint y: 0, endPoint x: 496, endPoint y: 269, distance: 564.2
click at [497, 269] on input "submit" at bounding box center [261, 251] width 522 height 41
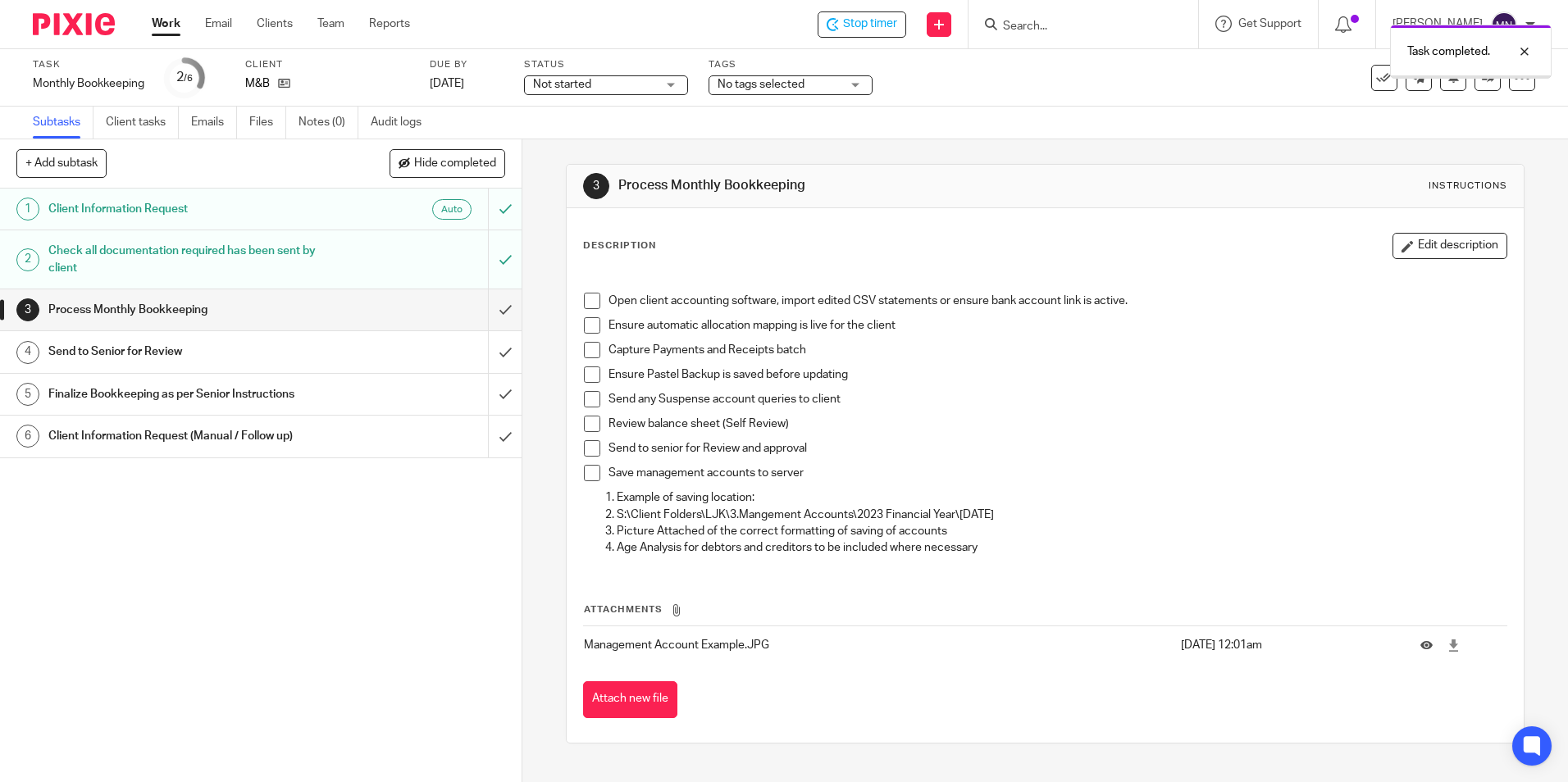
click at [585, 294] on span at bounding box center [592, 300] width 16 height 16
click at [592, 323] on span at bounding box center [592, 325] width 16 height 16
click at [584, 347] on span at bounding box center [592, 350] width 16 height 16
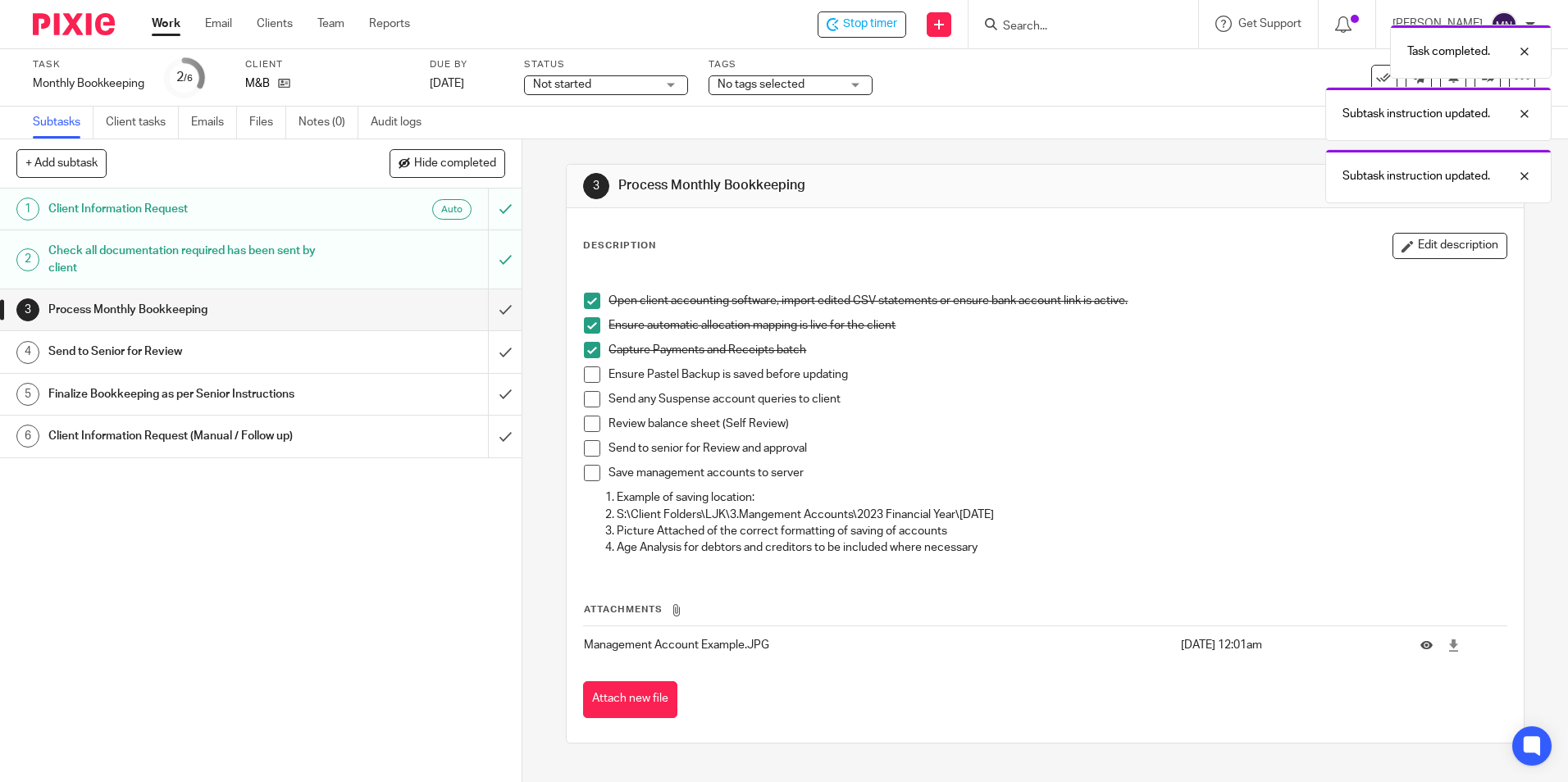
click at [584, 371] on span at bounding box center [592, 374] width 16 height 16
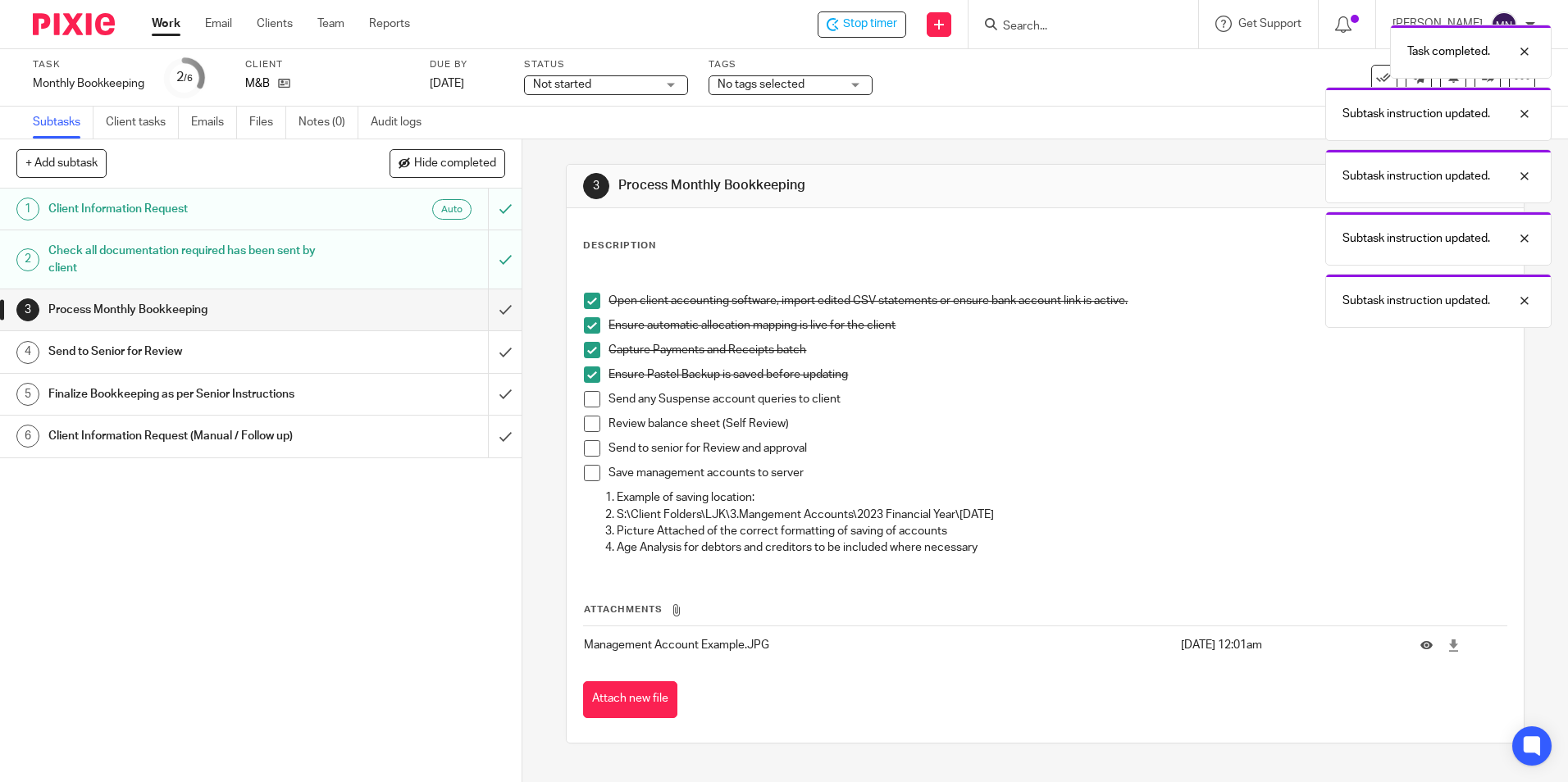
click at [597, 401] on li "Send any Suspense account queries to client" at bounding box center [1045, 403] width 922 height 25
click at [590, 403] on span at bounding box center [592, 399] width 16 height 16
click at [595, 433] on li "Review balance sheet (Self Review)" at bounding box center [1045, 428] width 922 height 25
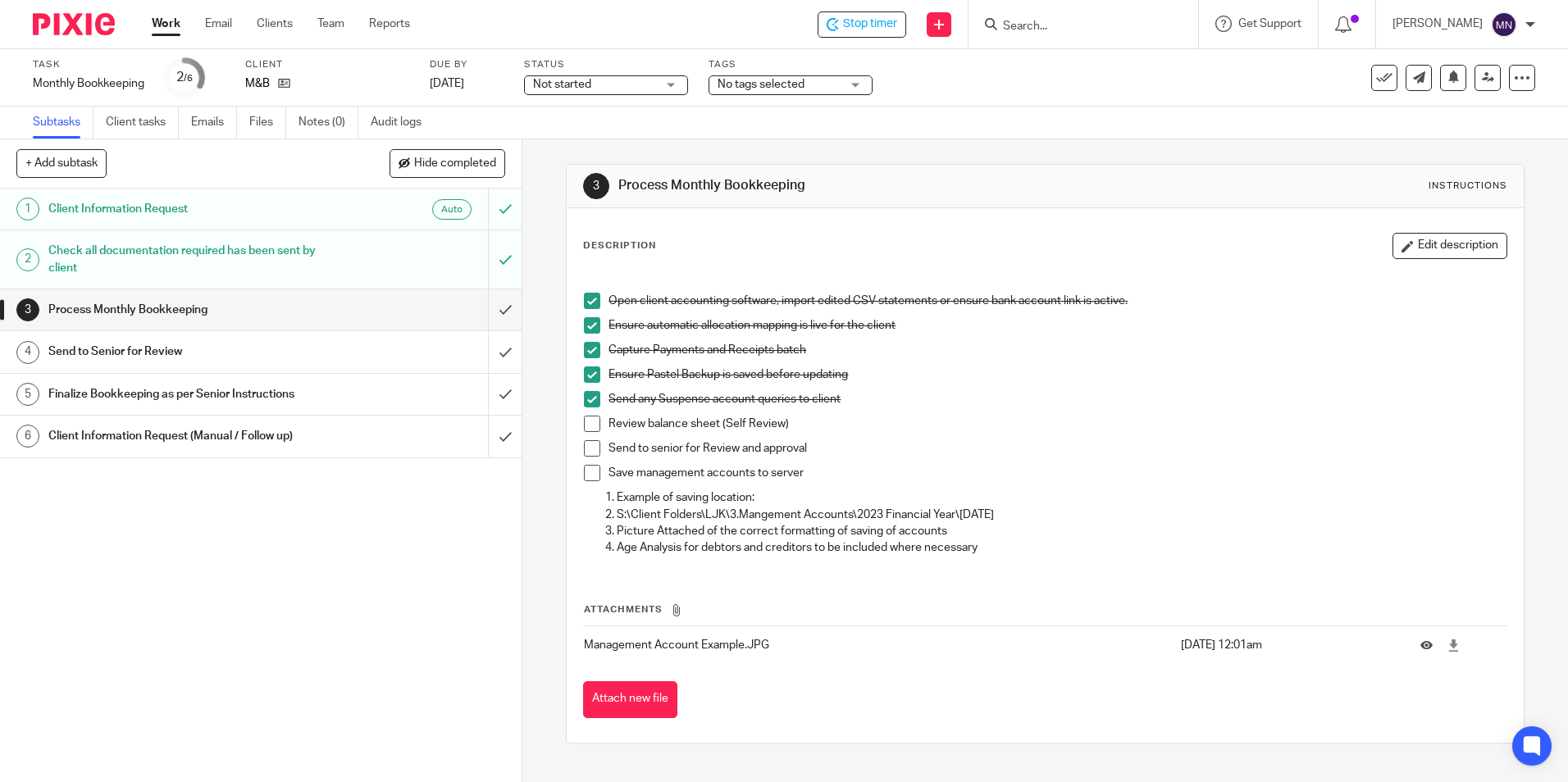
click at [589, 469] on span at bounding box center [592, 473] width 16 height 16
click at [590, 436] on li "Review balance sheet (Self Review)" at bounding box center [1045, 428] width 922 height 25
click at [587, 446] on span at bounding box center [592, 448] width 16 height 16
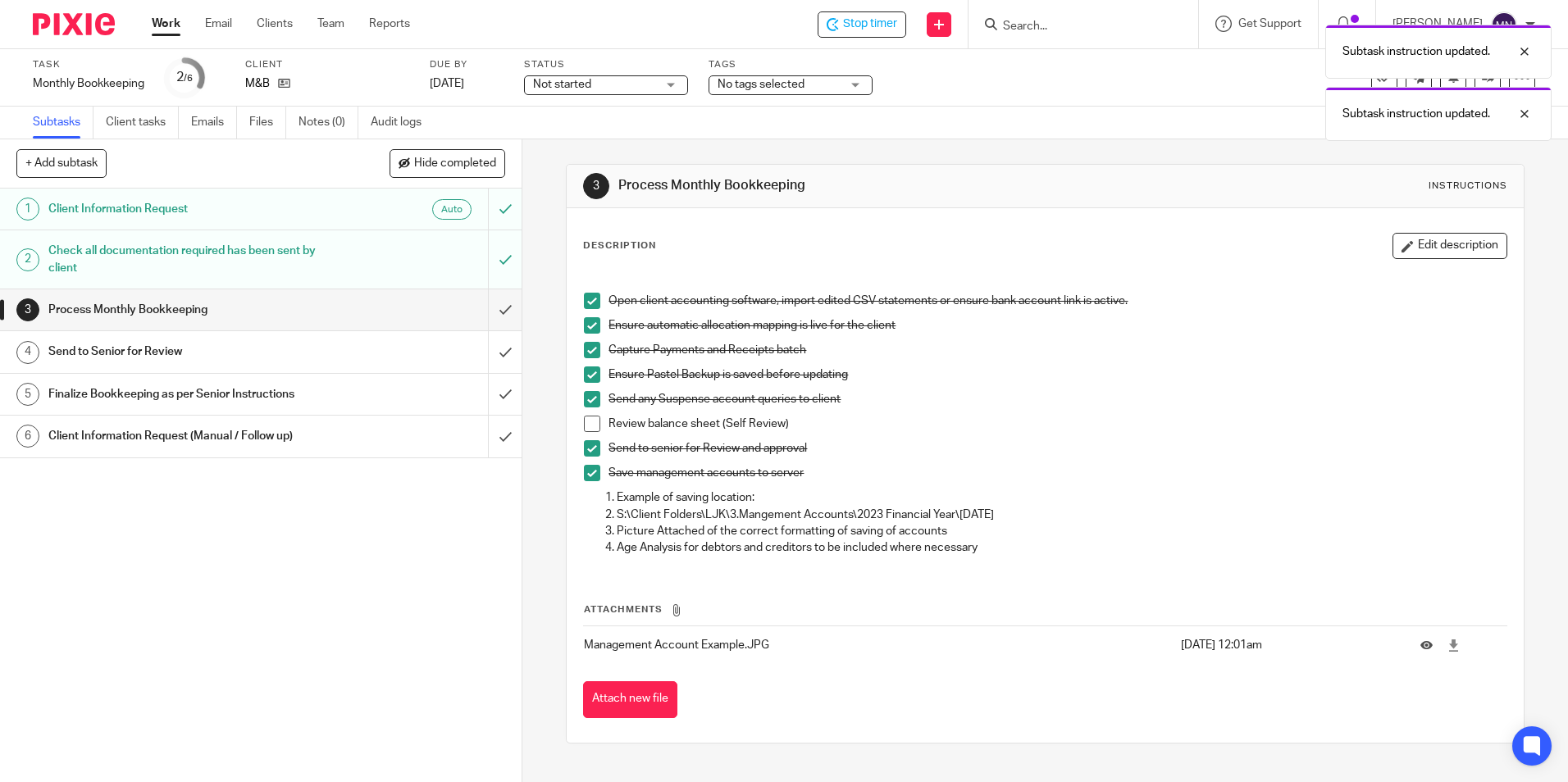
click at [590, 424] on span at bounding box center [592, 424] width 16 height 16
click at [490, 301] on input "submit" at bounding box center [261, 310] width 522 height 41
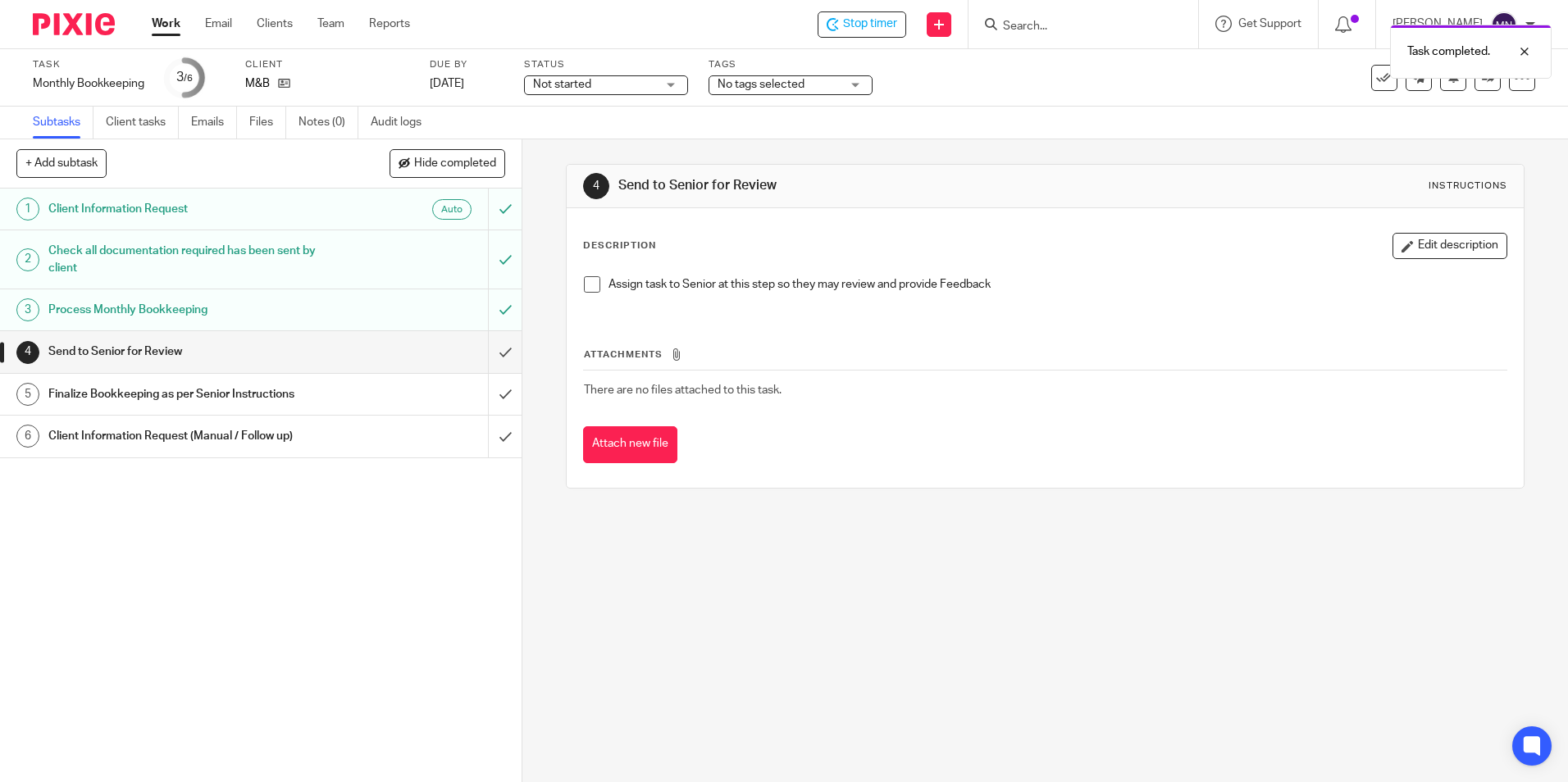
click at [589, 285] on span at bounding box center [592, 284] width 16 height 16
click at [497, 341] on input "submit" at bounding box center [261, 352] width 522 height 41
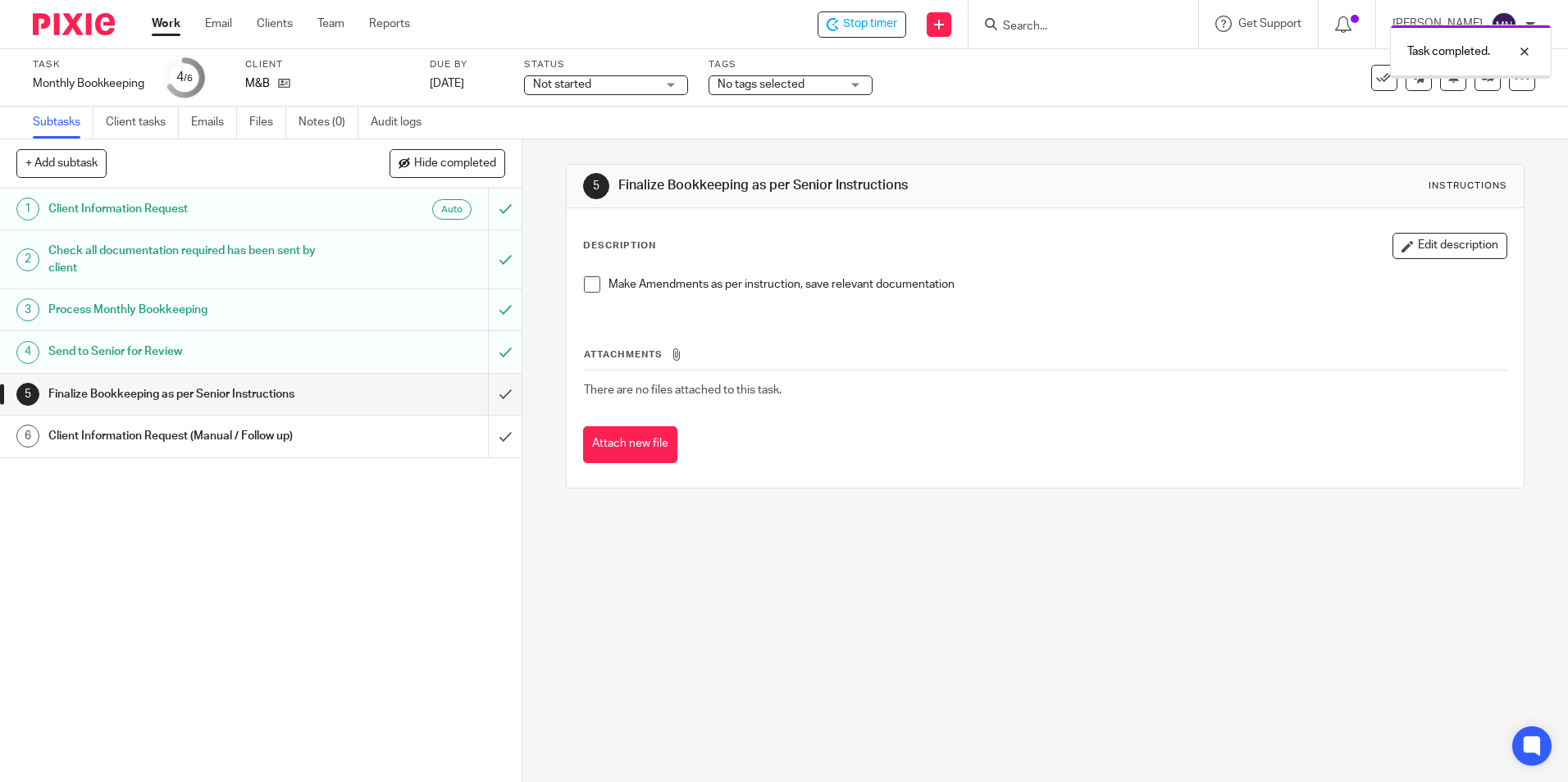
click at [585, 275] on div "Make Amendments as per instruction, save relevant documentation" at bounding box center [1044, 290] width 938 height 45
click at [590, 279] on span at bounding box center [592, 284] width 16 height 16
click at [492, 394] on input "submit" at bounding box center [261, 394] width 522 height 41
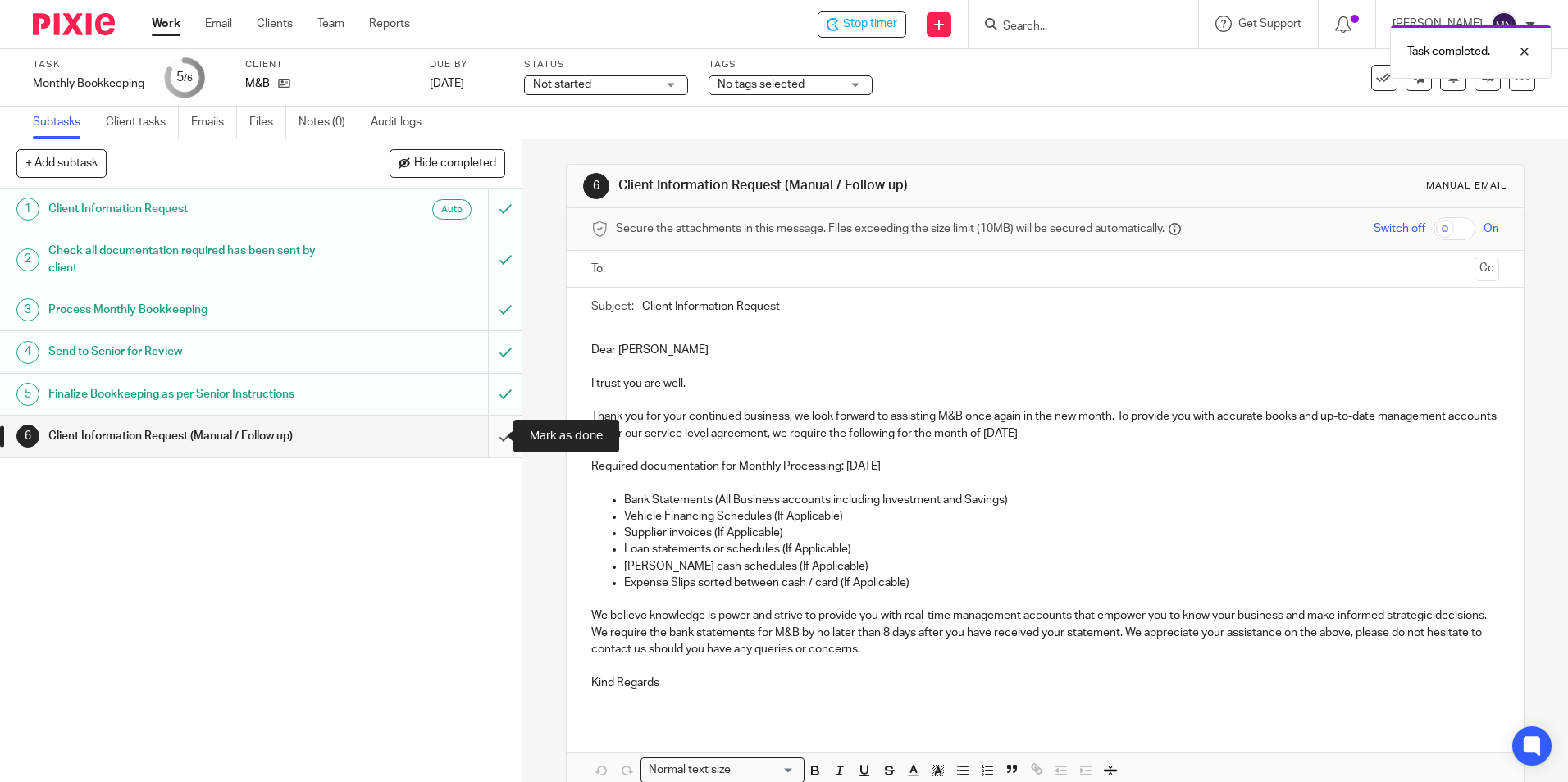
click at [503, 431] on input "submit" at bounding box center [261, 436] width 522 height 41
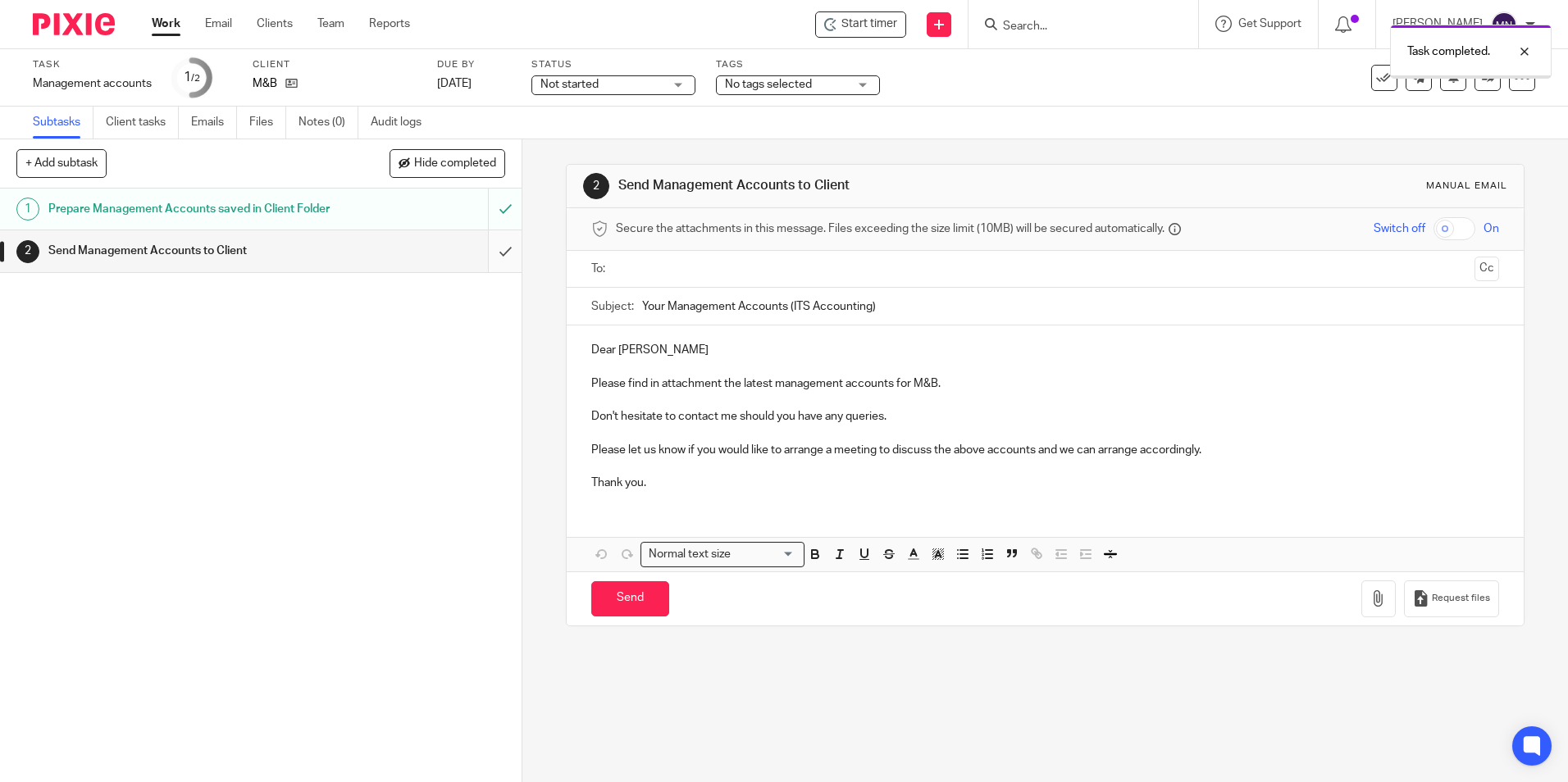
click at [498, 264] on input "submit" at bounding box center [261, 251] width 522 height 41
